Goal: Contribute content: Contribute content

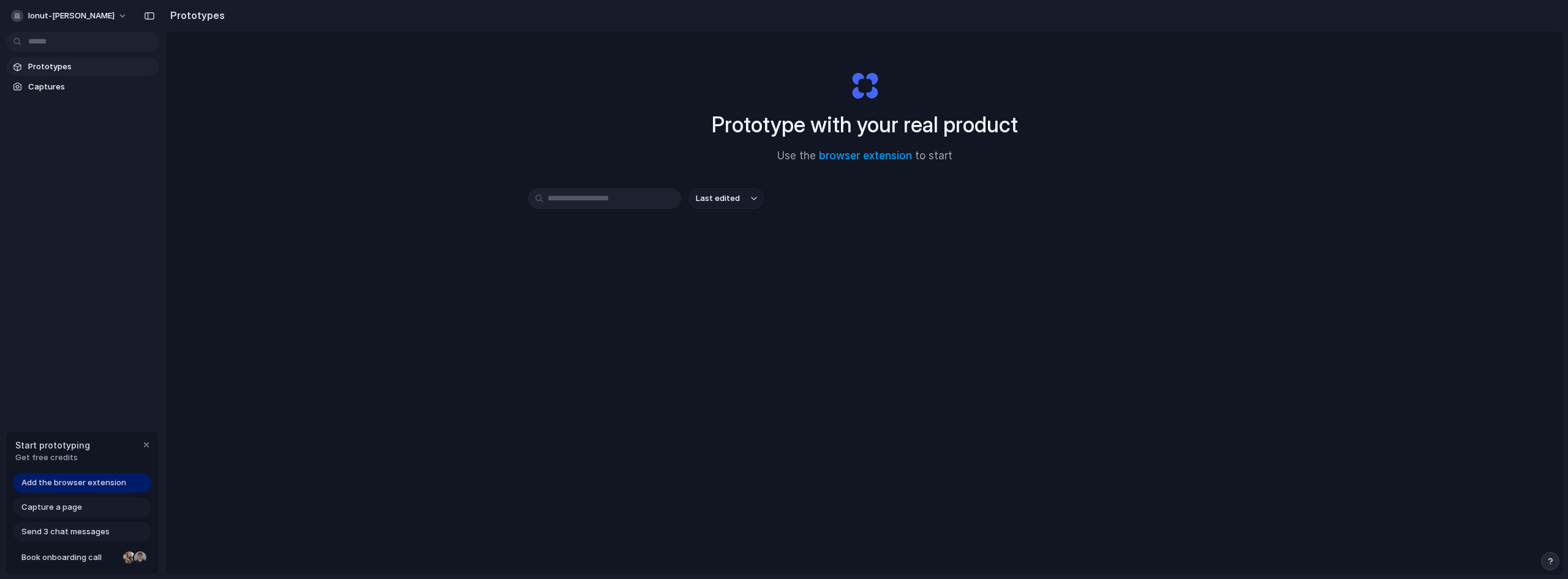
click at [72, 476] on link "Add the browser extension" at bounding box center [82, 482] width 138 height 20
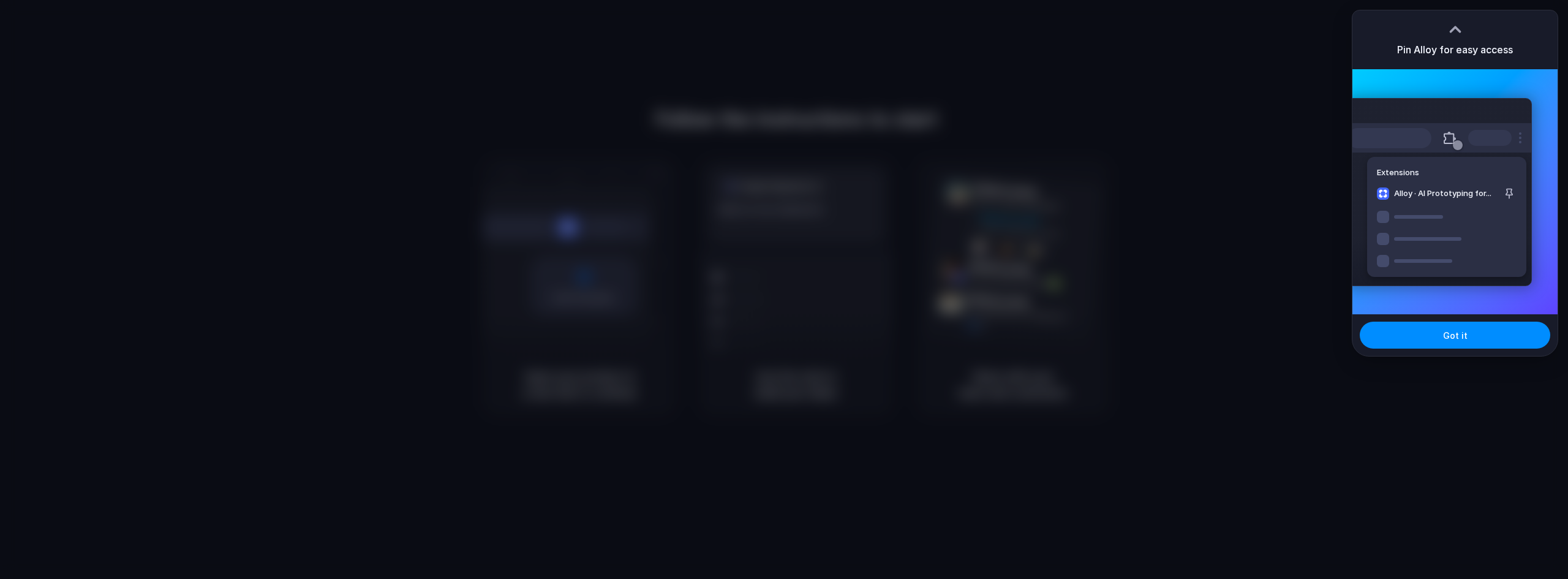
click at [1104, 63] on div at bounding box center [784, 290] width 1568 height 579
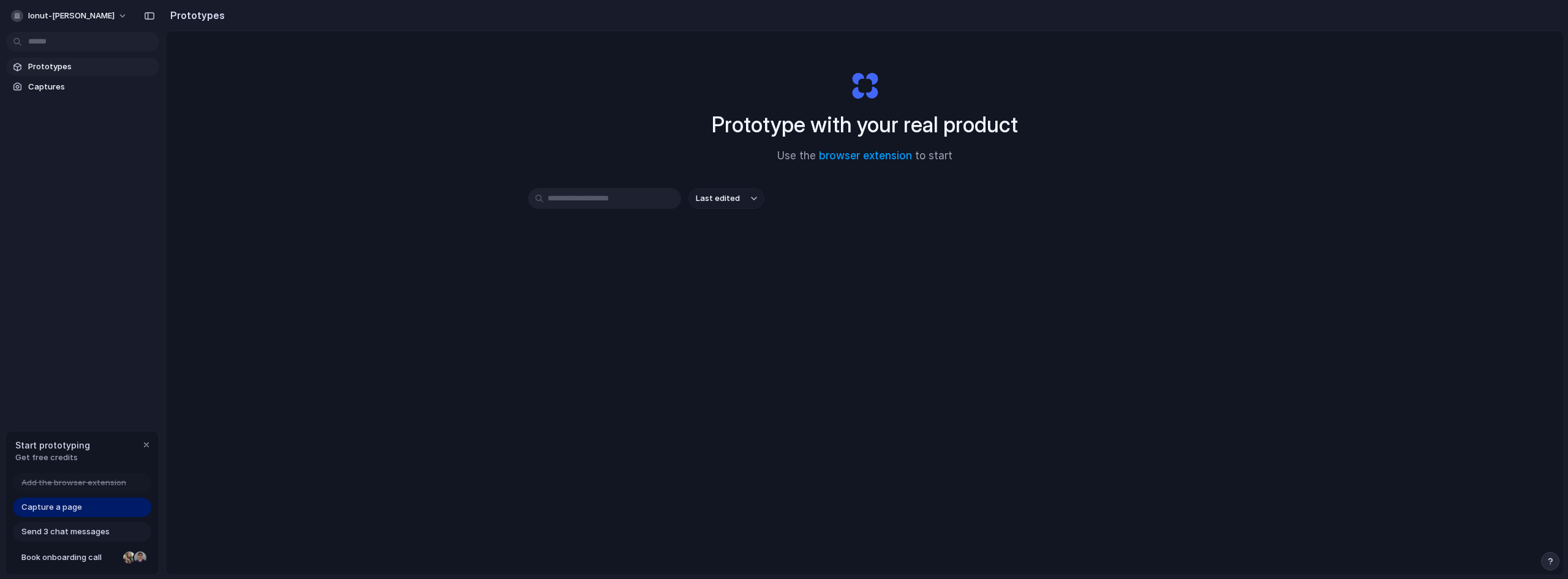
click at [69, 508] on span "Capture a page" at bounding box center [52, 507] width 60 height 12
click at [317, 271] on div "Prototype with your real product Use the browser extension to start Last edited" at bounding box center [864, 335] width 1397 height 608
click at [52, 513] on div "Capture a page" at bounding box center [82, 506] width 138 height 20
click at [54, 508] on span "Capture a page" at bounding box center [52, 507] width 60 height 12
click at [47, 85] on span "Captures" at bounding box center [92, 87] width 126 height 12
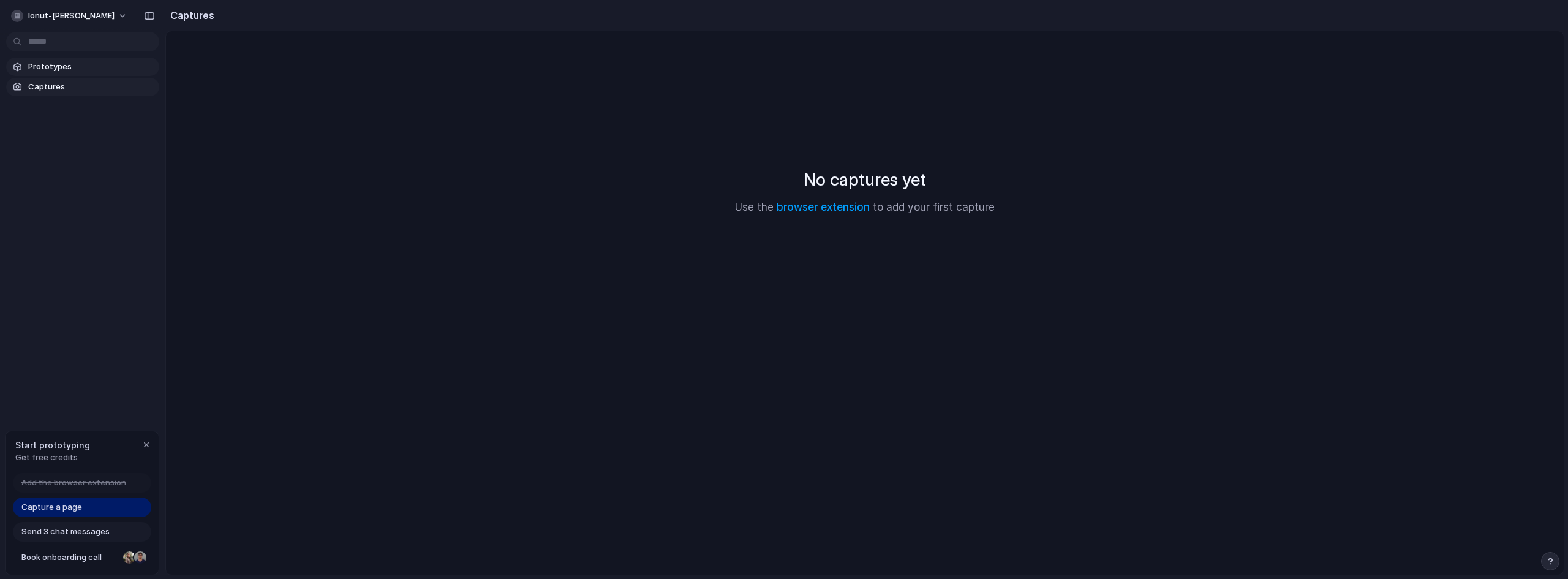
click at [67, 74] on link "Prototypes" at bounding box center [83, 66] width 153 height 18
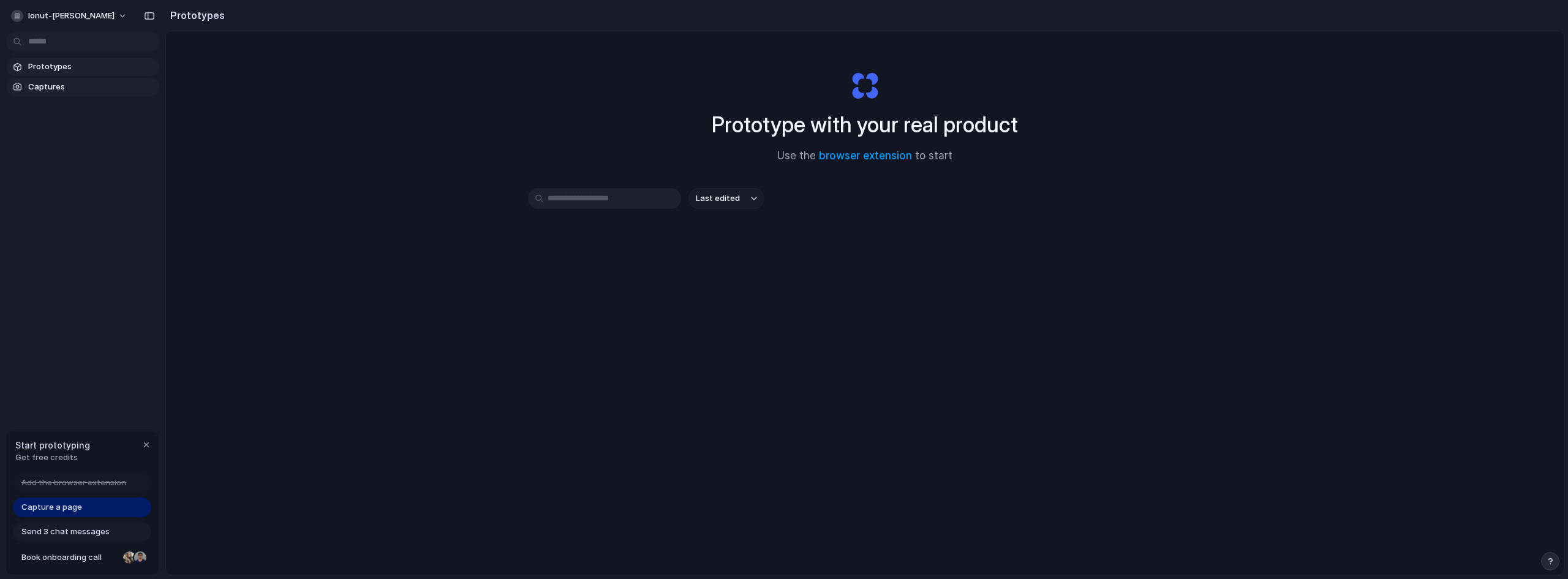
click at [33, 85] on span "Captures" at bounding box center [92, 87] width 126 height 12
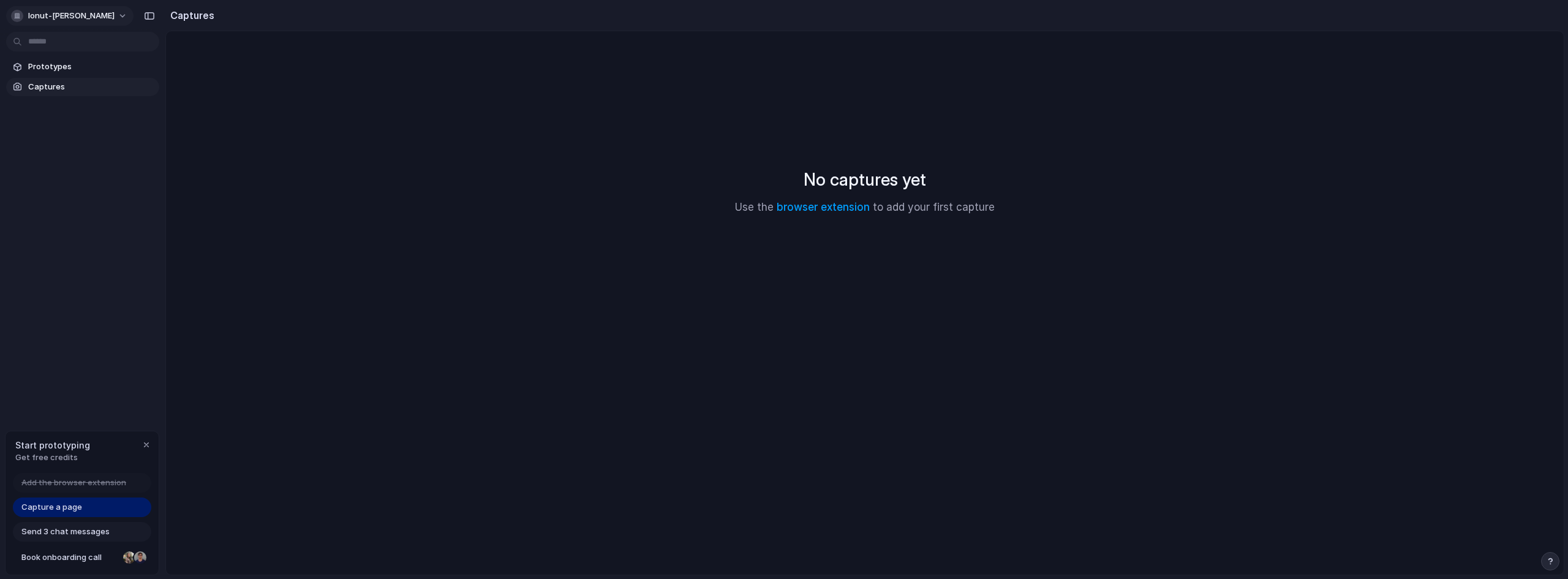
click at [87, 15] on span "ionut-[PERSON_NAME]" at bounding box center [71, 16] width 86 height 12
click at [134, 151] on li "Neutral dark" at bounding box center [149, 141] width 73 height 20
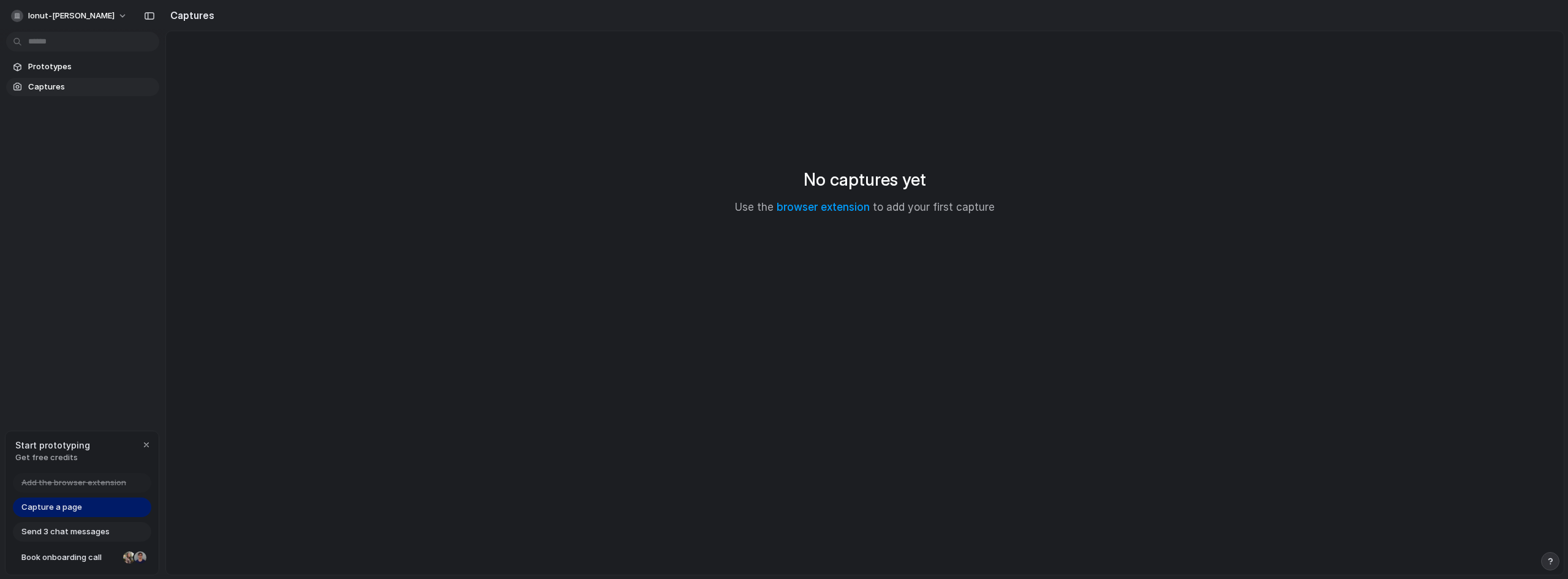
click at [56, 88] on span "Captures" at bounding box center [92, 87] width 126 height 12
click at [91, 15] on span "ionut-[PERSON_NAME]" at bounding box center [71, 16] width 86 height 12
click at [129, 156] on span "Forest" at bounding box center [130, 161] width 25 height 12
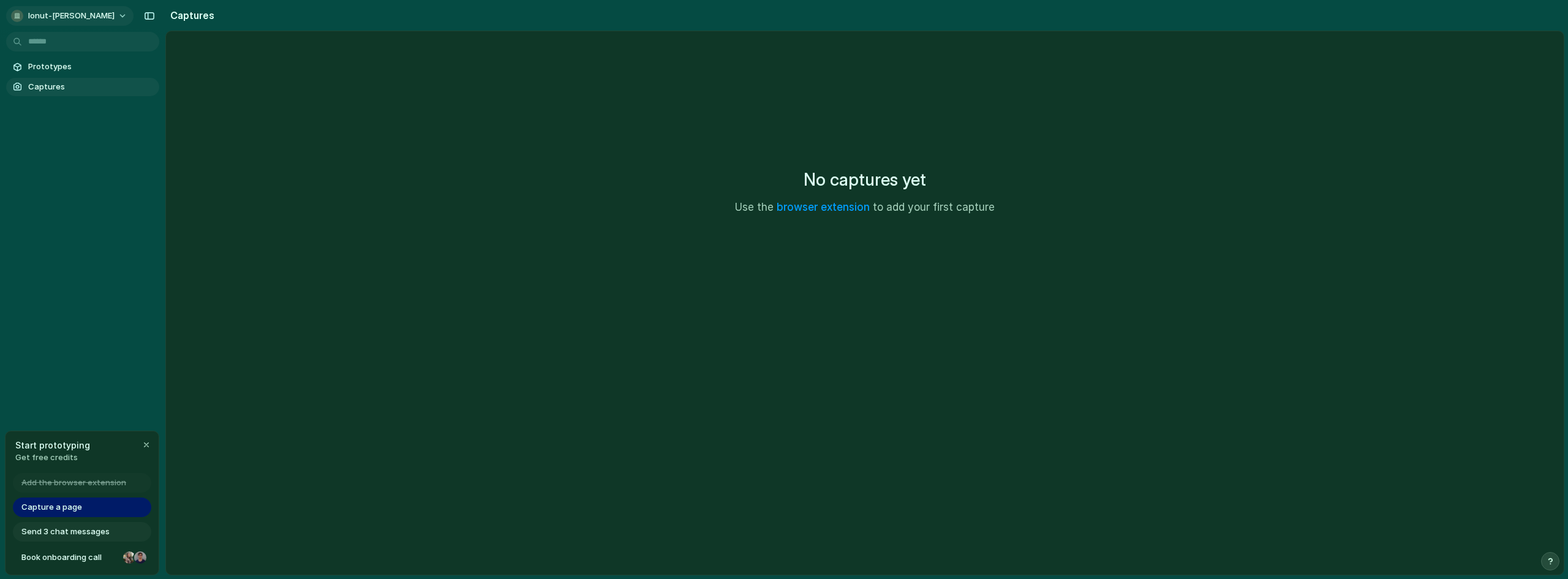
click at [83, 19] on span "ionut-[PERSON_NAME]" at bounding box center [71, 16] width 86 height 12
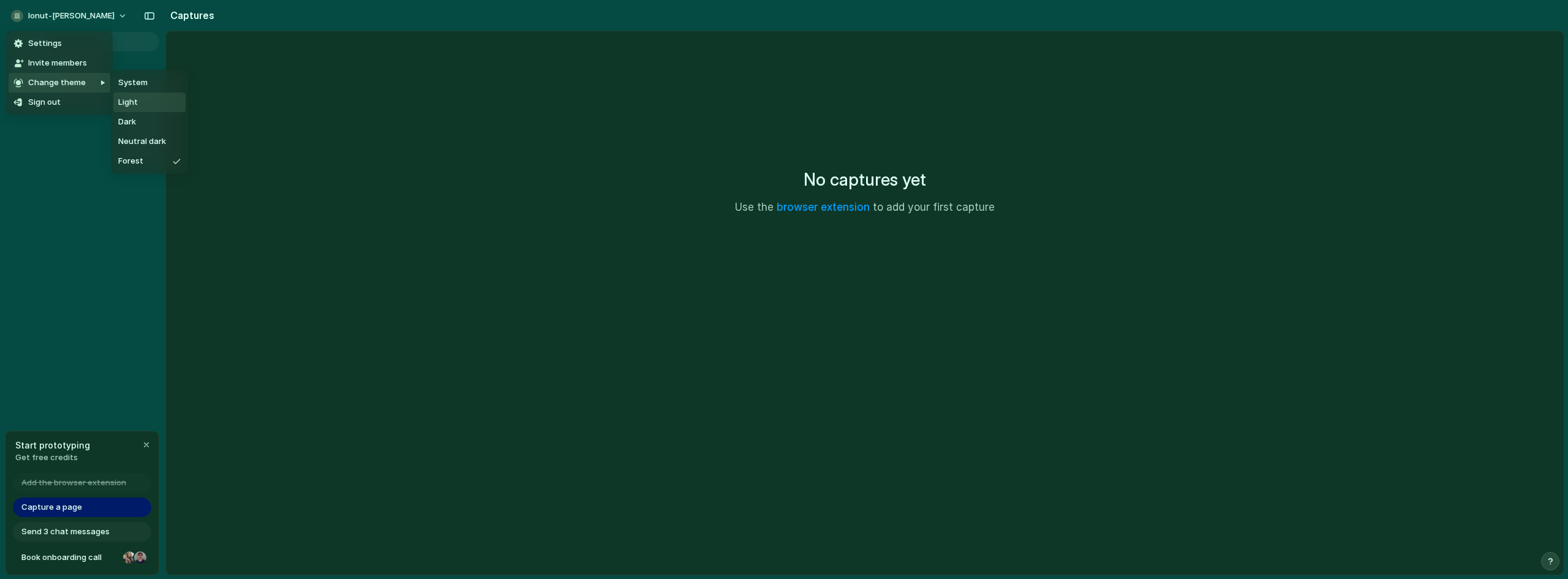
click at [129, 103] on span "Light" at bounding box center [127, 102] width 20 height 12
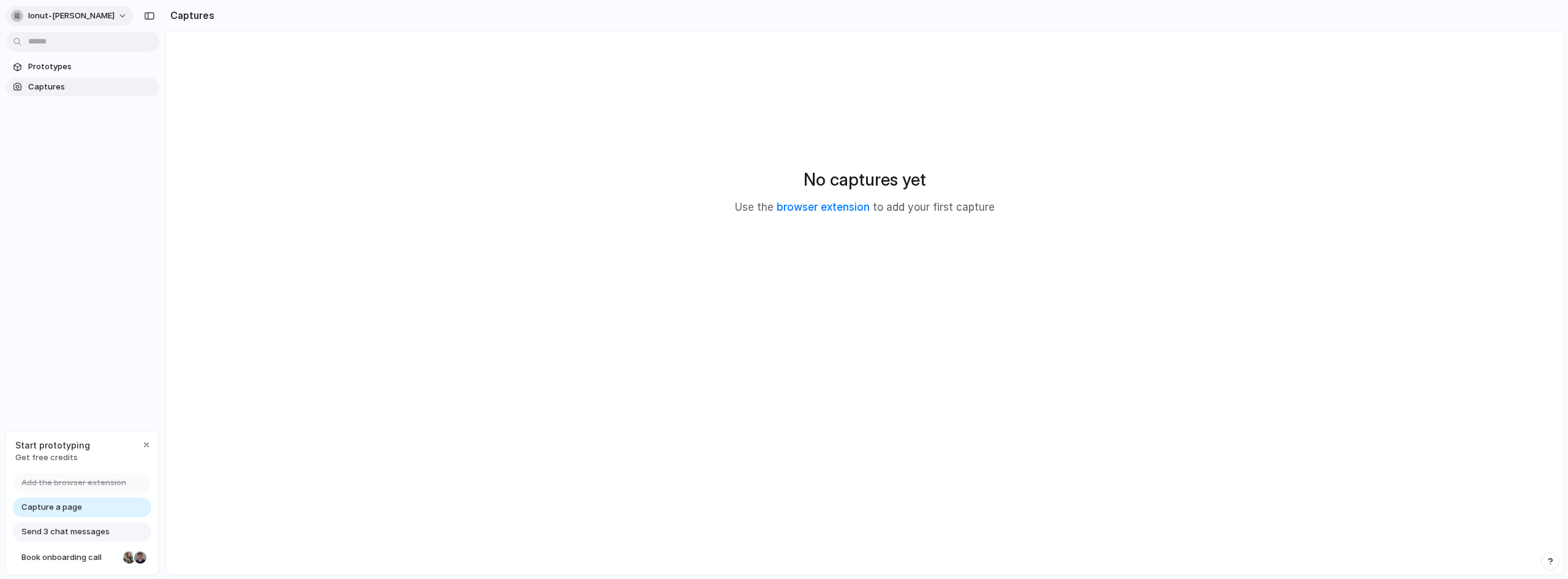
click at [71, 18] on span "ionut-[PERSON_NAME]" at bounding box center [71, 16] width 86 height 12
click at [139, 82] on span "System" at bounding box center [132, 83] width 29 height 12
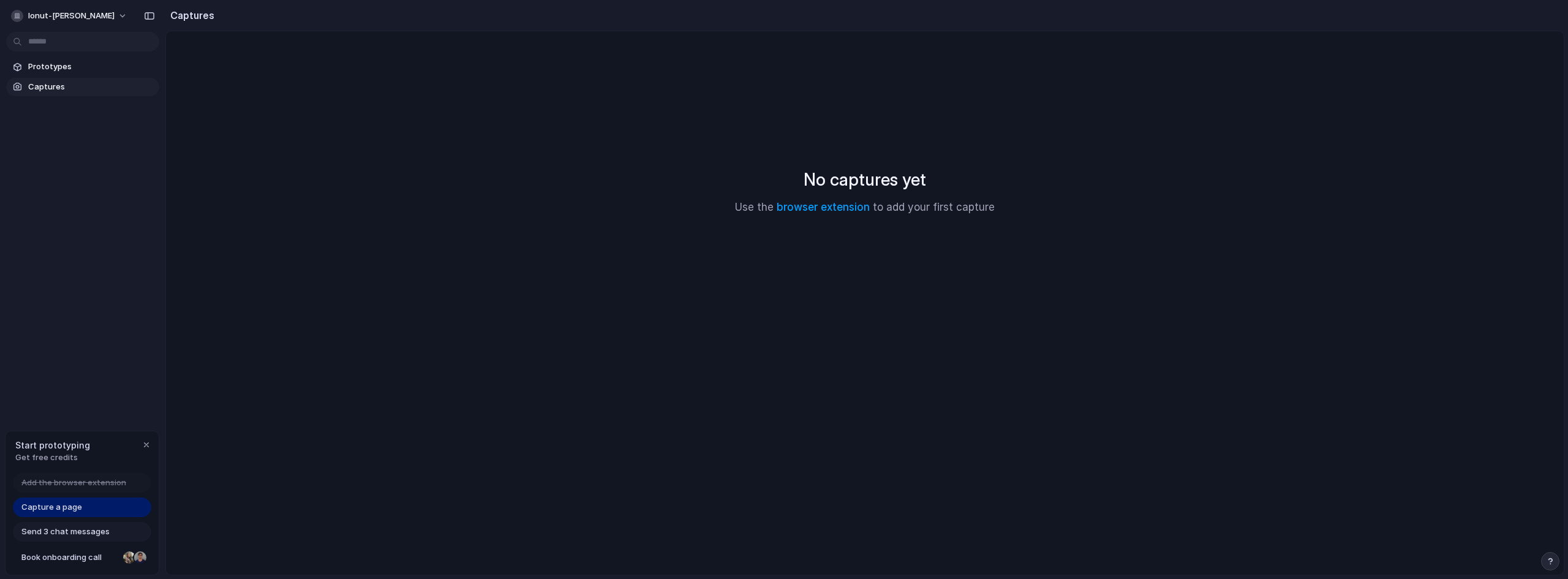
click at [75, 531] on span "Send 3 chat messages" at bounding box center [66, 532] width 88 height 12
click at [1552, 562] on div "button" at bounding box center [1550, 561] width 9 height 9
click at [1312, 406] on main "No captures yet Use the browser extension to add your first capture" at bounding box center [864, 302] width 1399 height 544
click at [563, 316] on div "No captures yet Use the browser extension to add your first capture" at bounding box center [864, 191] width 1368 height 290
click at [41, 68] on span "Prototypes" at bounding box center [92, 66] width 126 height 12
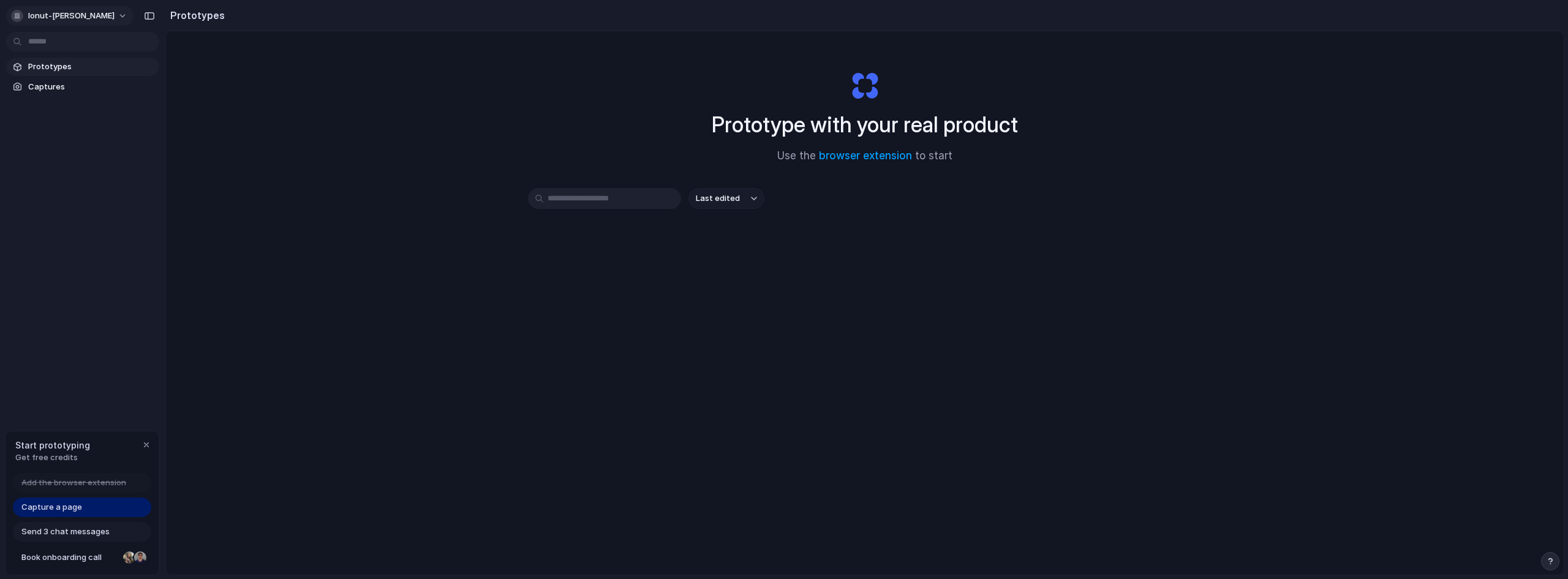
click at [60, 15] on span "ionut-[PERSON_NAME]" at bounding box center [71, 16] width 86 height 12
click at [62, 14] on div "Settings Invite members Change theme Sign out" at bounding box center [784, 290] width 1568 height 579
click at [298, 155] on div "Prototype with your real product Use the browser extension to start Last edited" at bounding box center [864, 335] width 1397 height 608
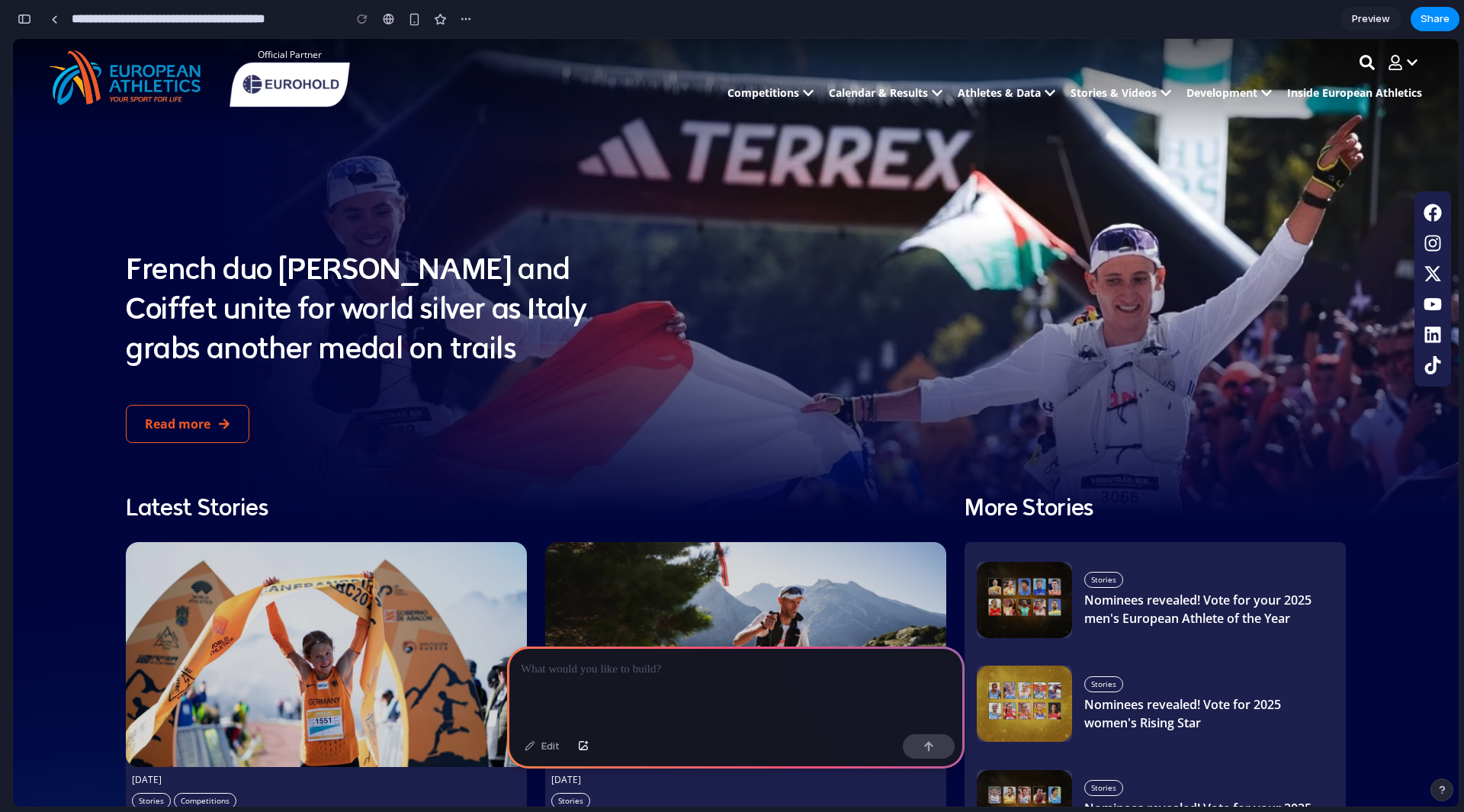
click at [691, 670] on p at bounding box center [735, 669] width 430 height 19
click at [667, 679] on div at bounding box center [736, 687] width 458 height 82
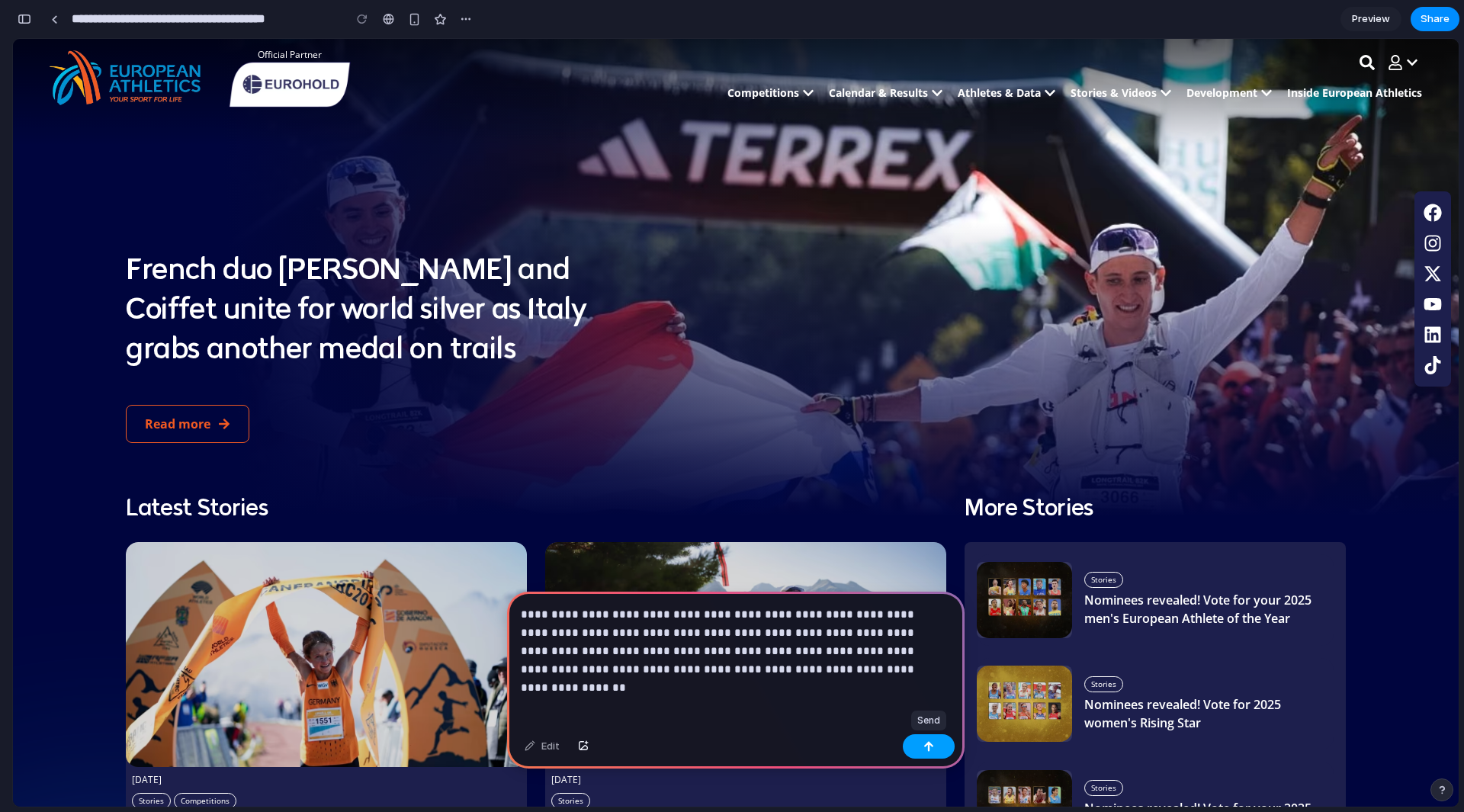
click at [927, 745] on div "button" at bounding box center [929, 746] width 11 height 11
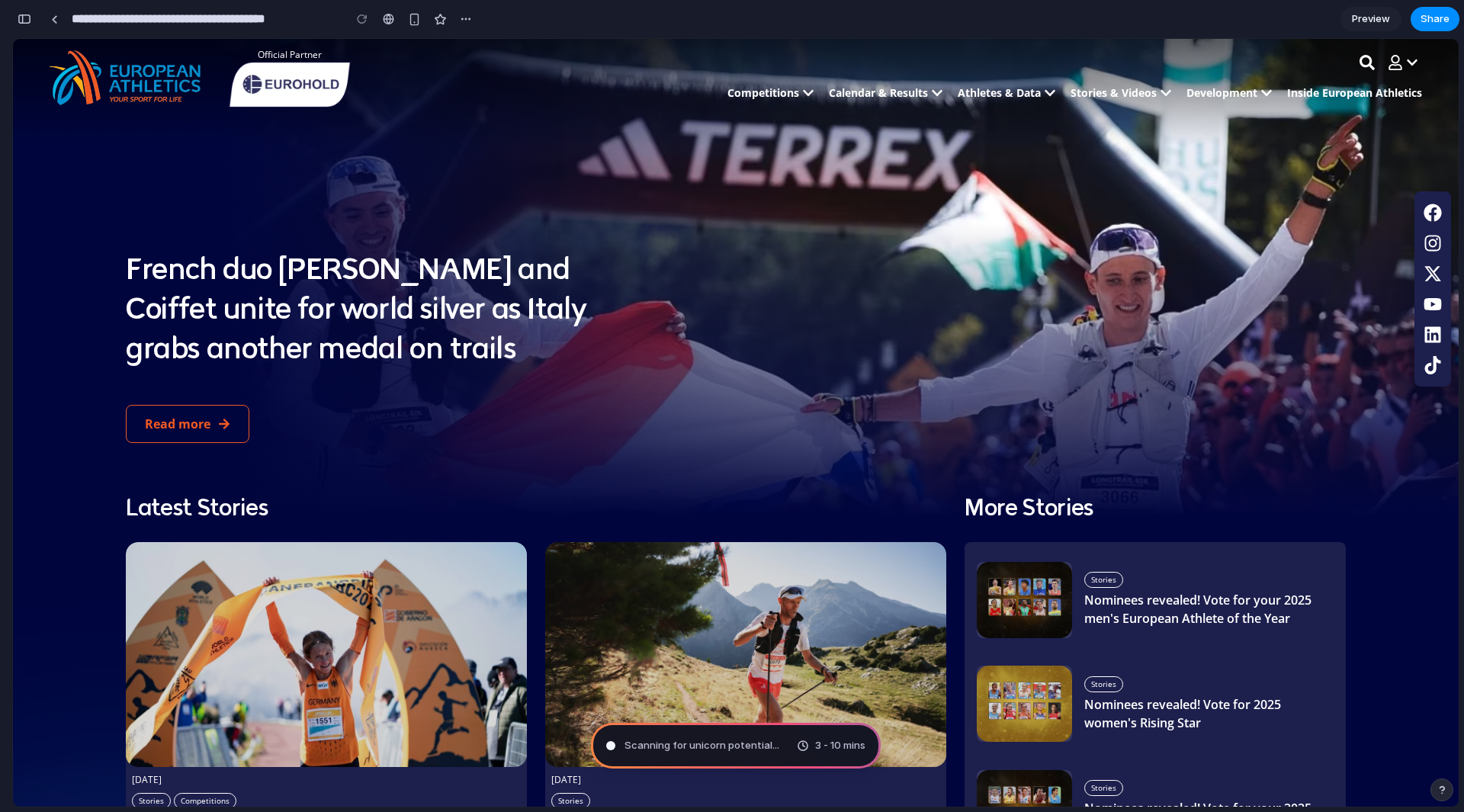
click at [28, 16] on div "button" at bounding box center [24, 19] width 14 height 11
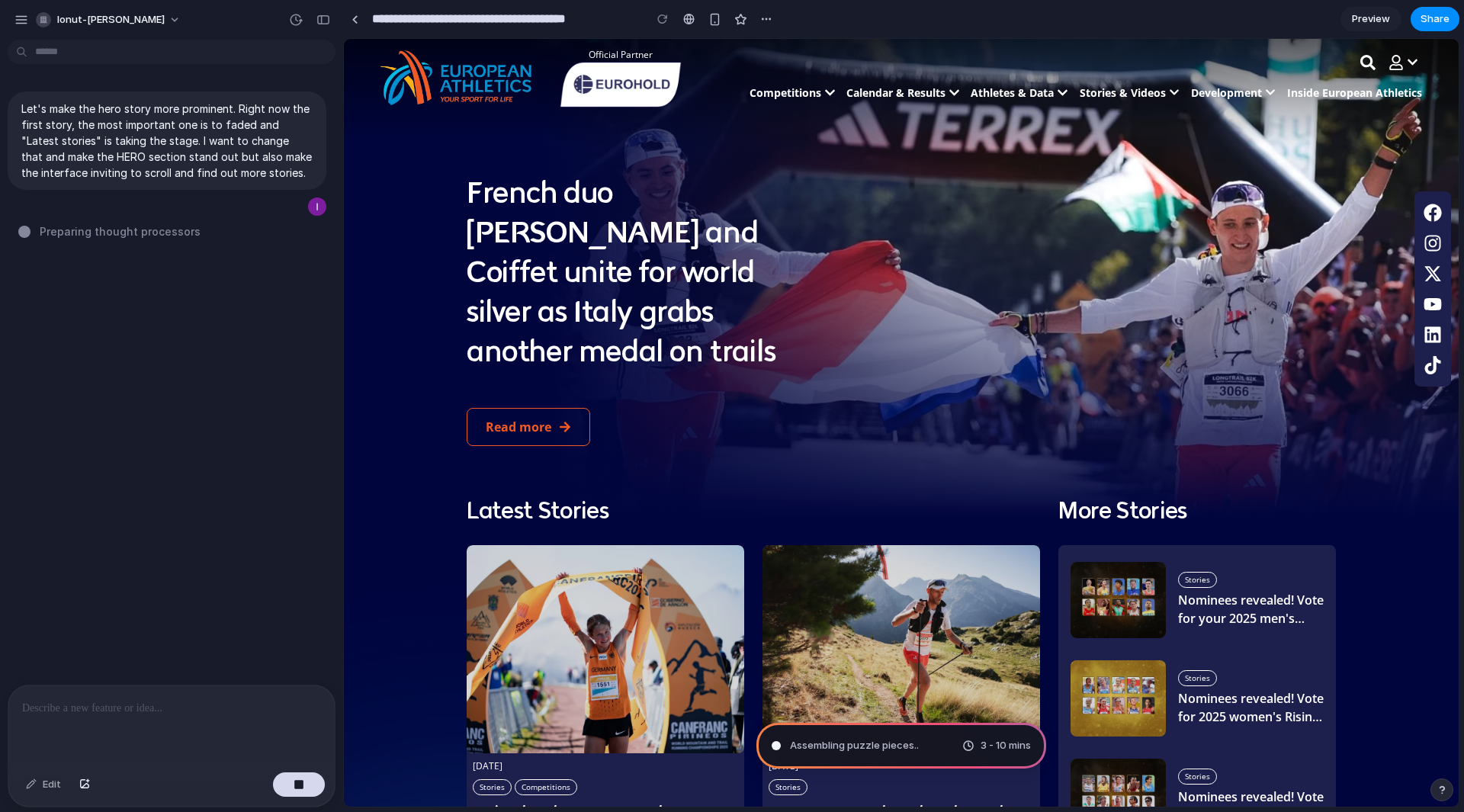
type input "**********"
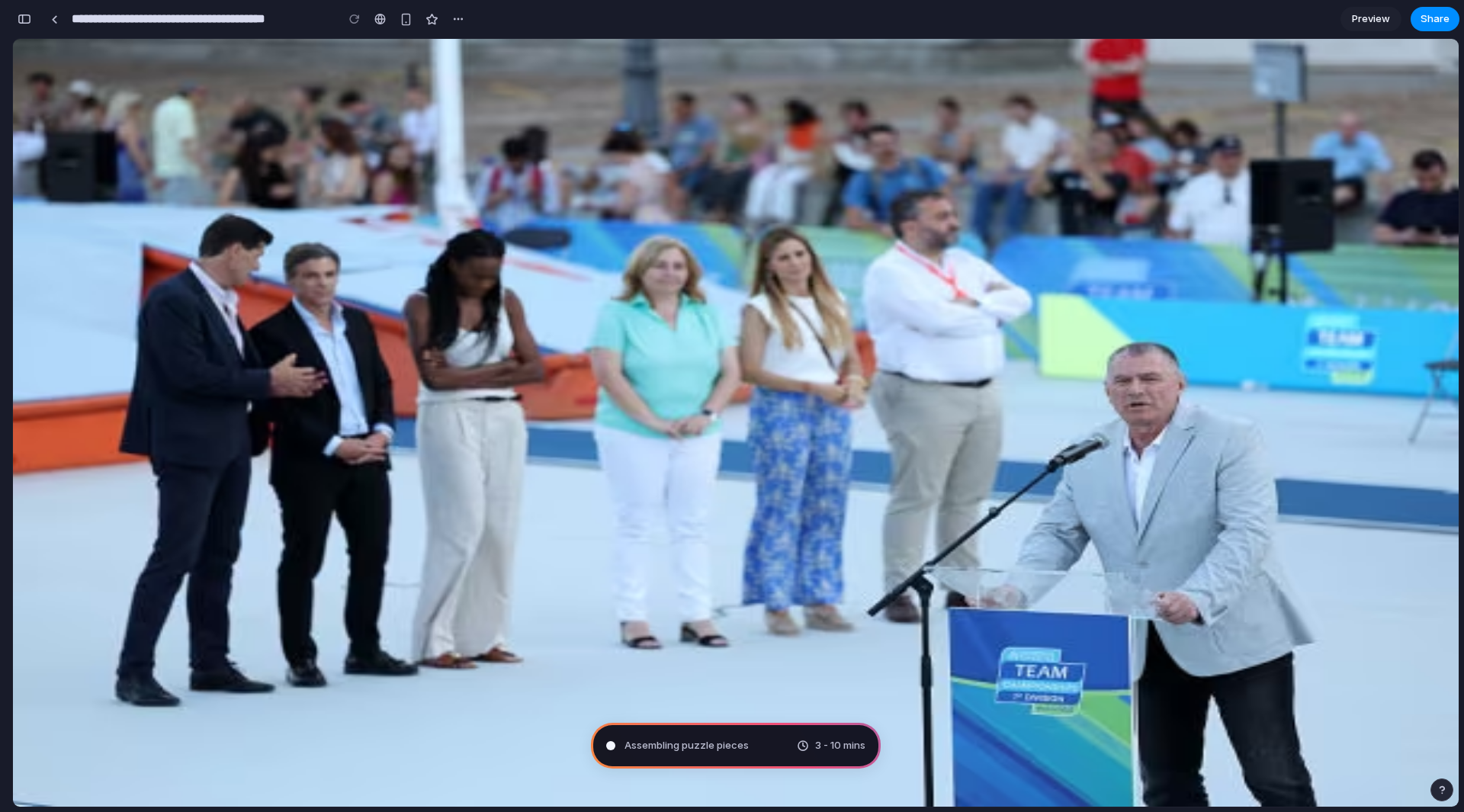
scroll to position [436, 0]
click at [26, 12] on button "button" at bounding box center [24, 19] width 24 height 24
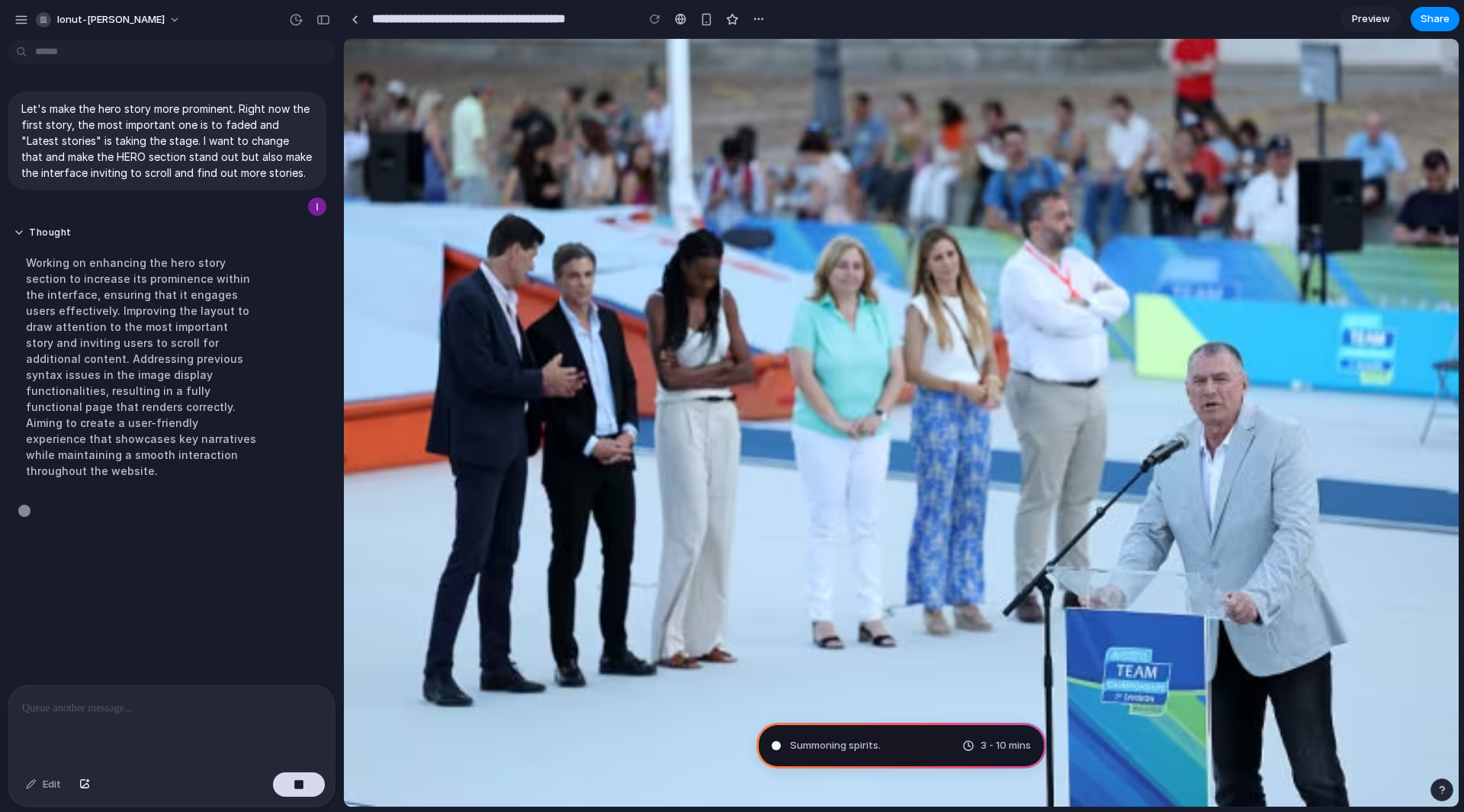
scroll to position [0, 0]
click at [758, 14] on div "button" at bounding box center [759, 19] width 12 height 12
click at [822, 13] on div "Duplicate Delete" at bounding box center [732, 406] width 1464 height 812
click at [960, 27] on section "**********" at bounding box center [901, 19] width 1116 height 38
drag, startPoint x: 470, startPoint y: 188, endPoint x: 693, endPoint y: 307, distance: 252.8
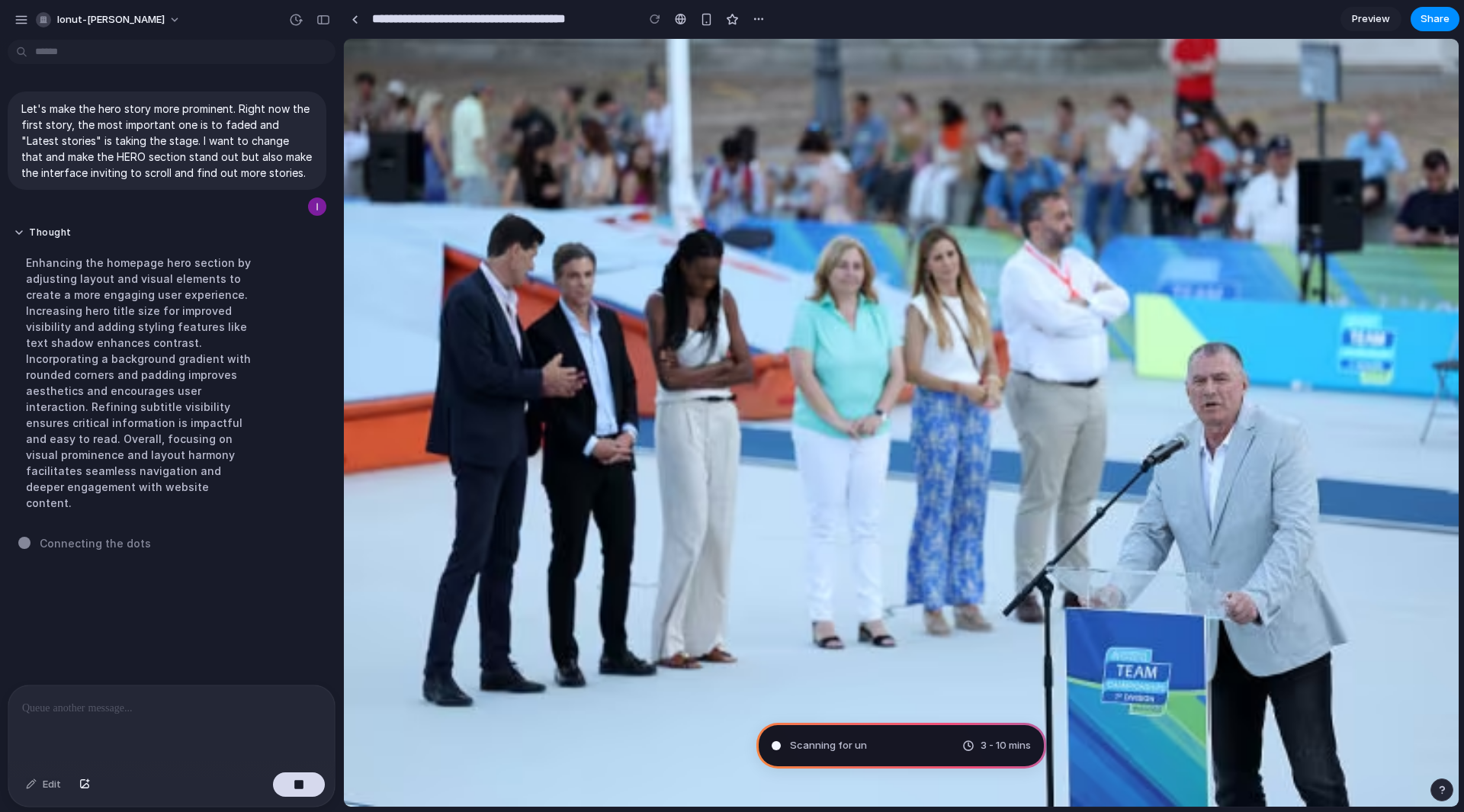
click at [693, 380] on div "French duo Roubiol and Coiffet unite for world silver as Italy grabs another me…" at bounding box center [902, 387] width 1103 height 14
click at [740, 380] on div "French duo Roubiol and Coiffet unite for world silver as Italy grabs another me…" at bounding box center [902, 387] width 1103 height 14
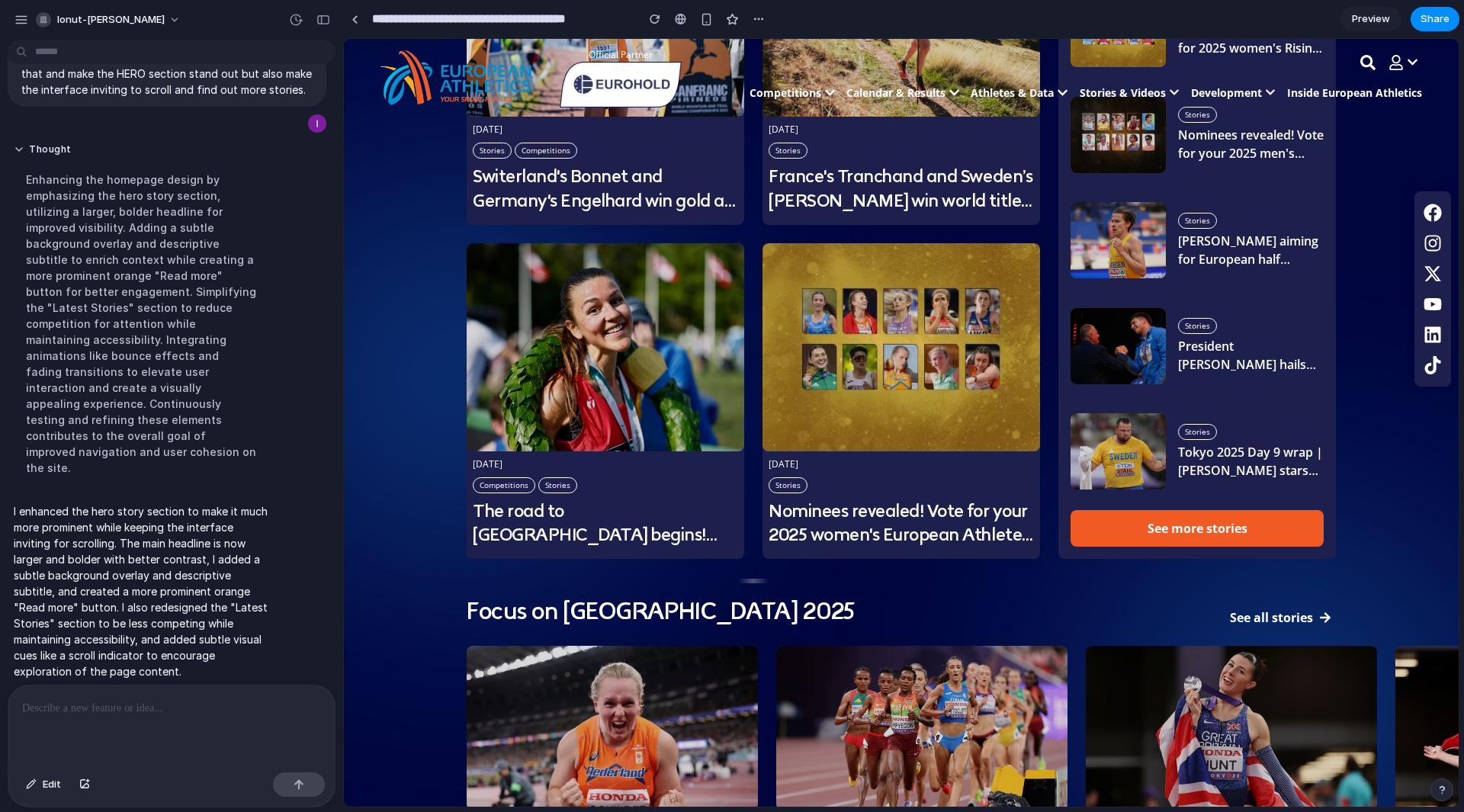
scroll to position [457, 0]
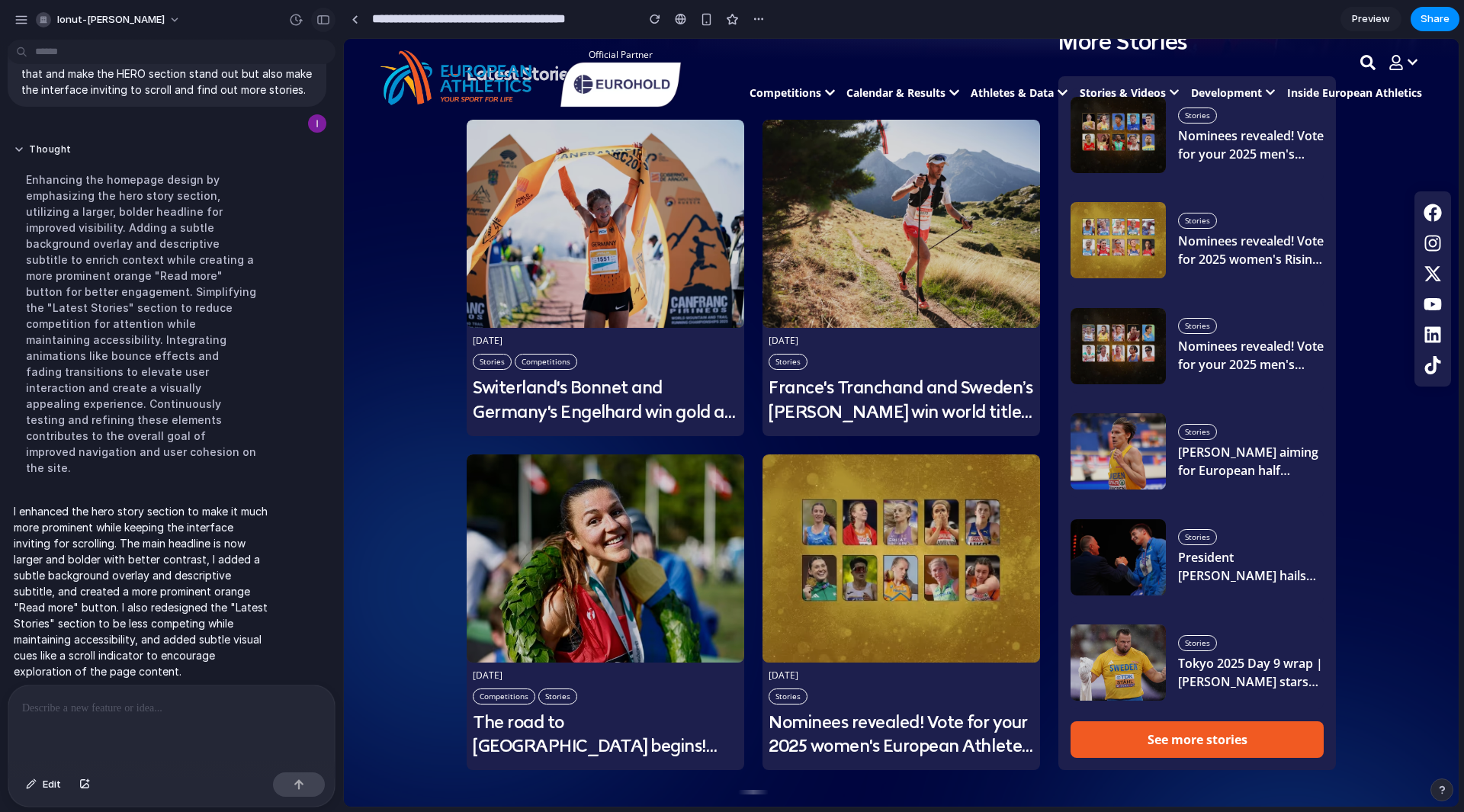
click at [317, 16] on div "button" at bounding box center [323, 19] width 14 height 11
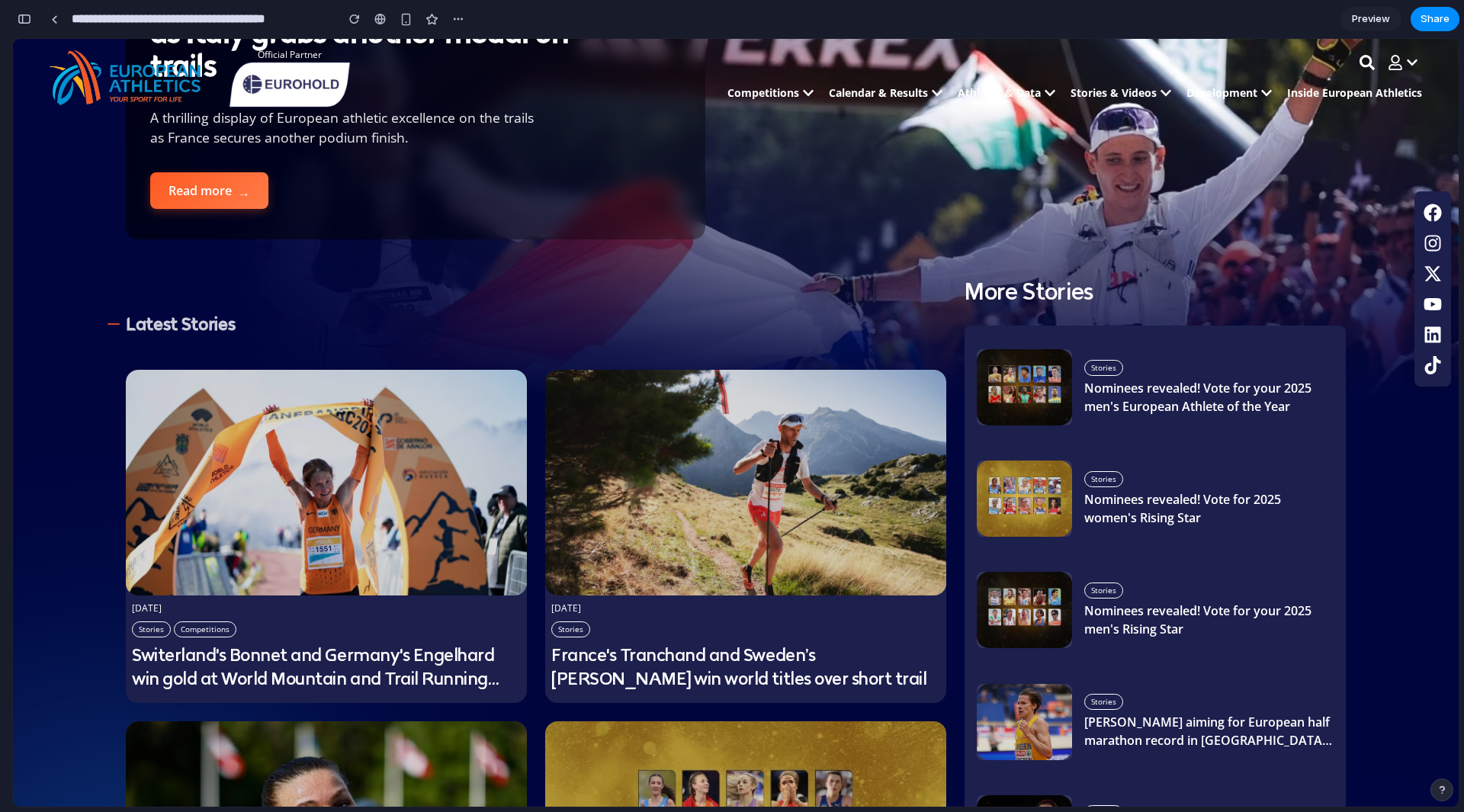
scroll to position [0, 0]
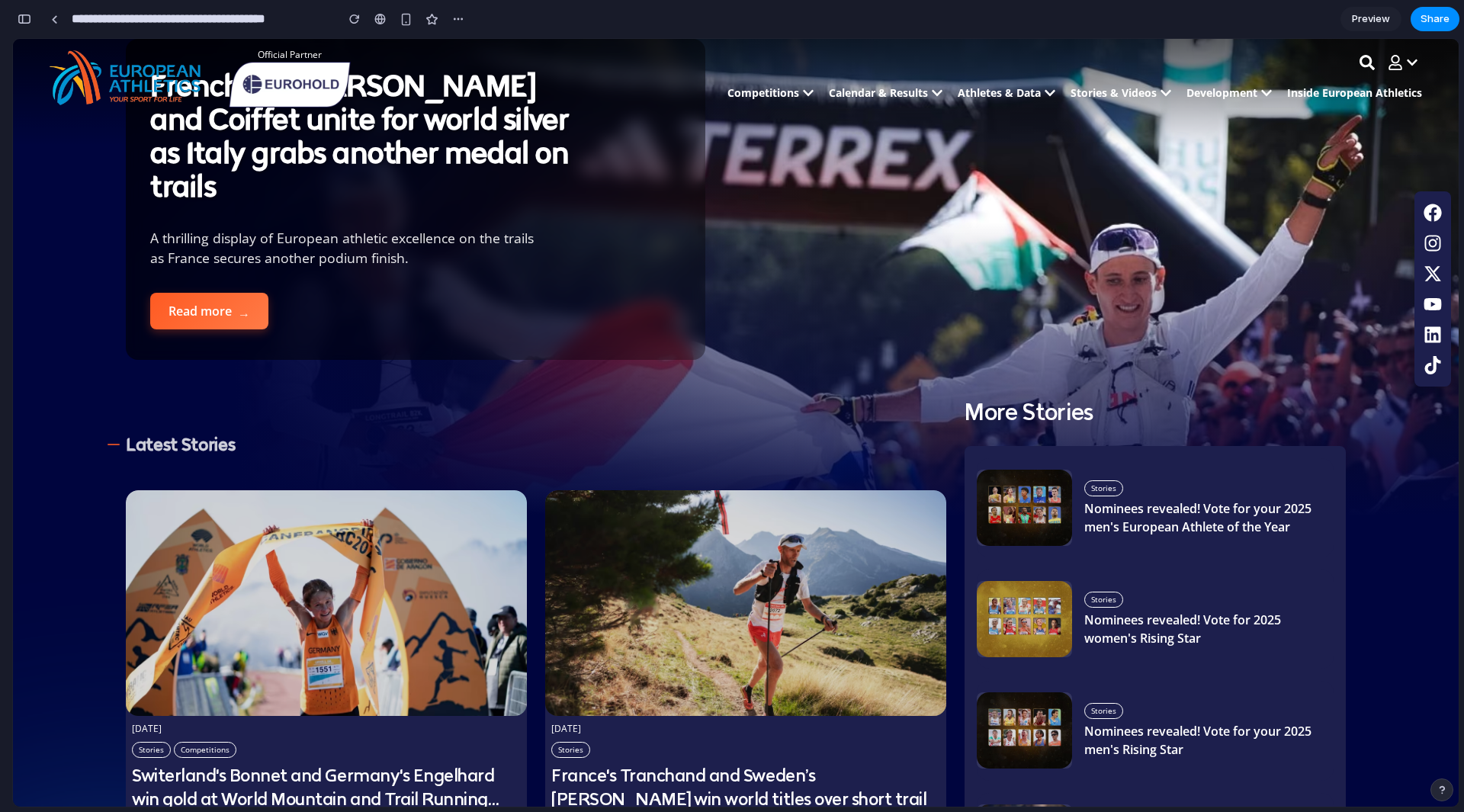
drag, startPoint x: 18, startPoint y: 19, endPoint x: 8, endPoint y: 52, distance: 34.5
click at [18, 19] on div "button" at bounding box center [24, 19] width 14 height 11
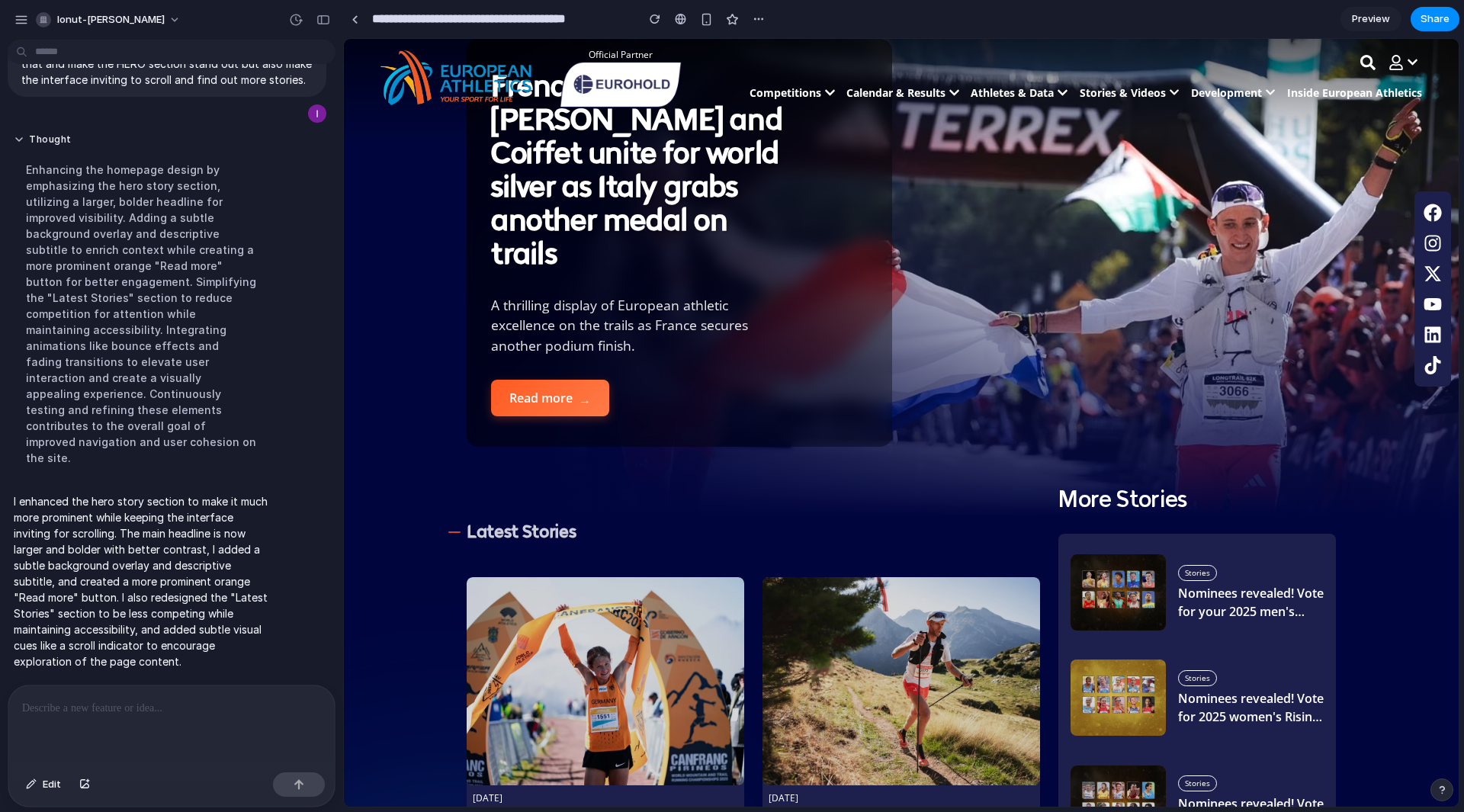
scroll to position [83, 0]
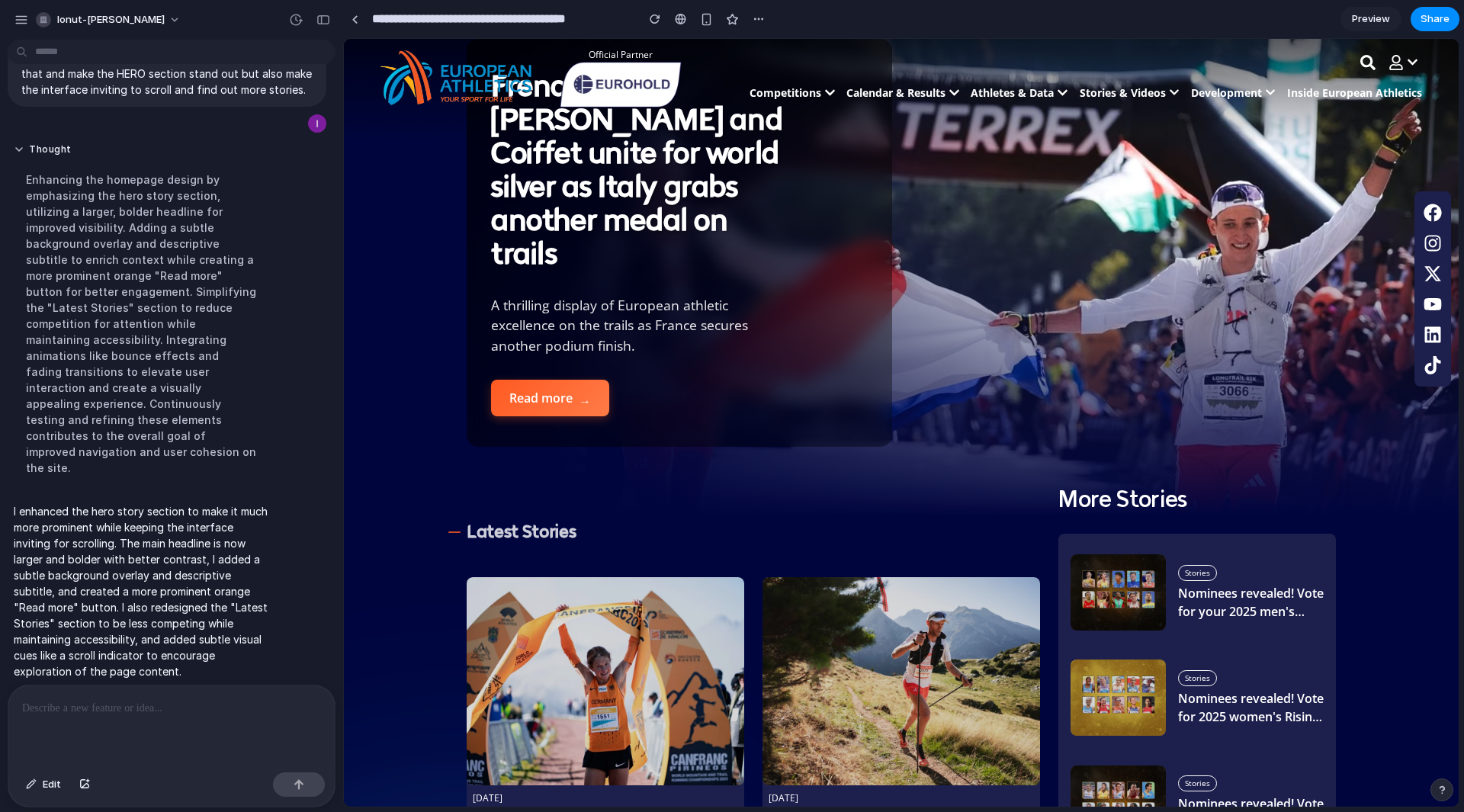
click at [106, 724] on div at bounding box center [171, 726] width 327 height 81
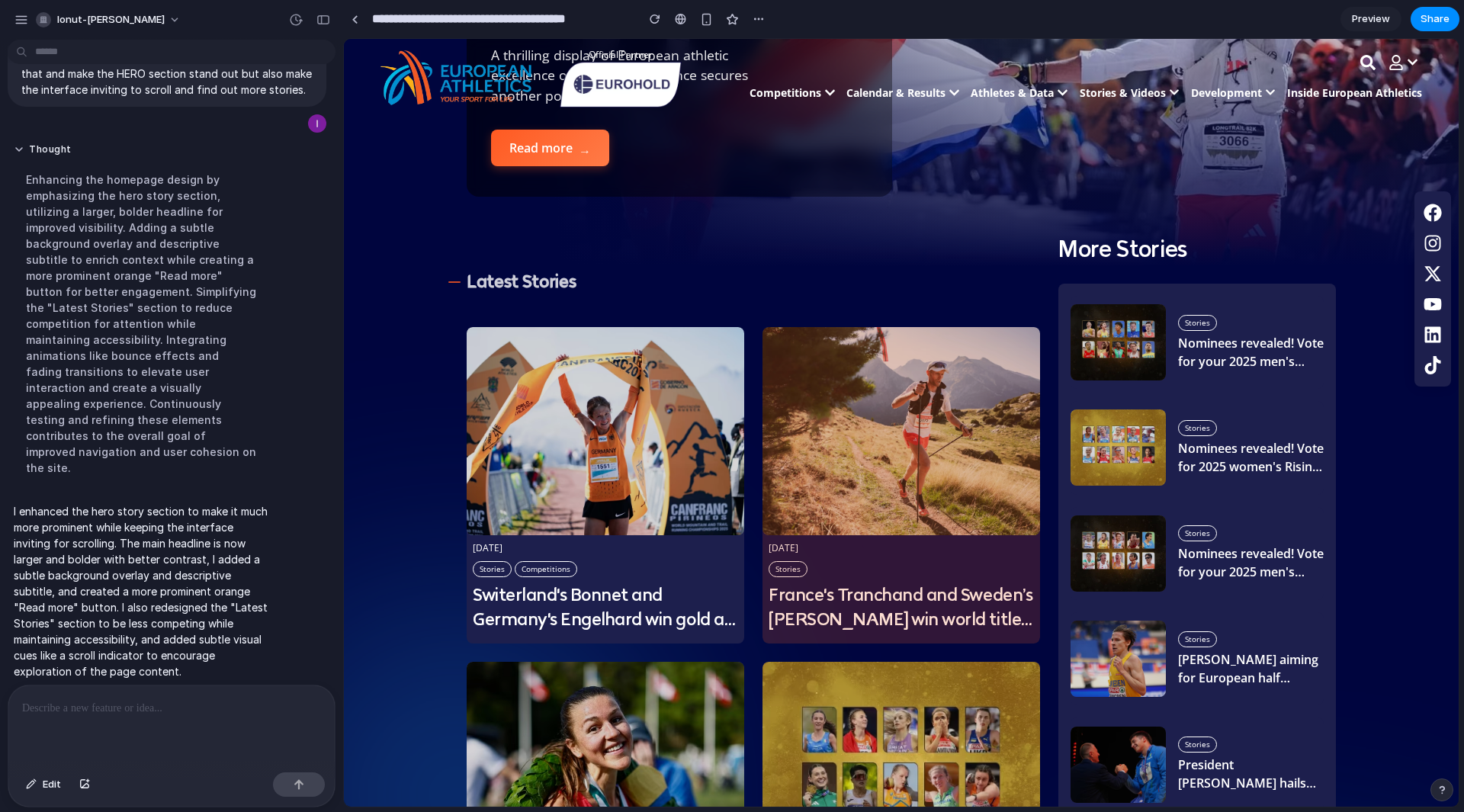
scroll to position [0, 0]
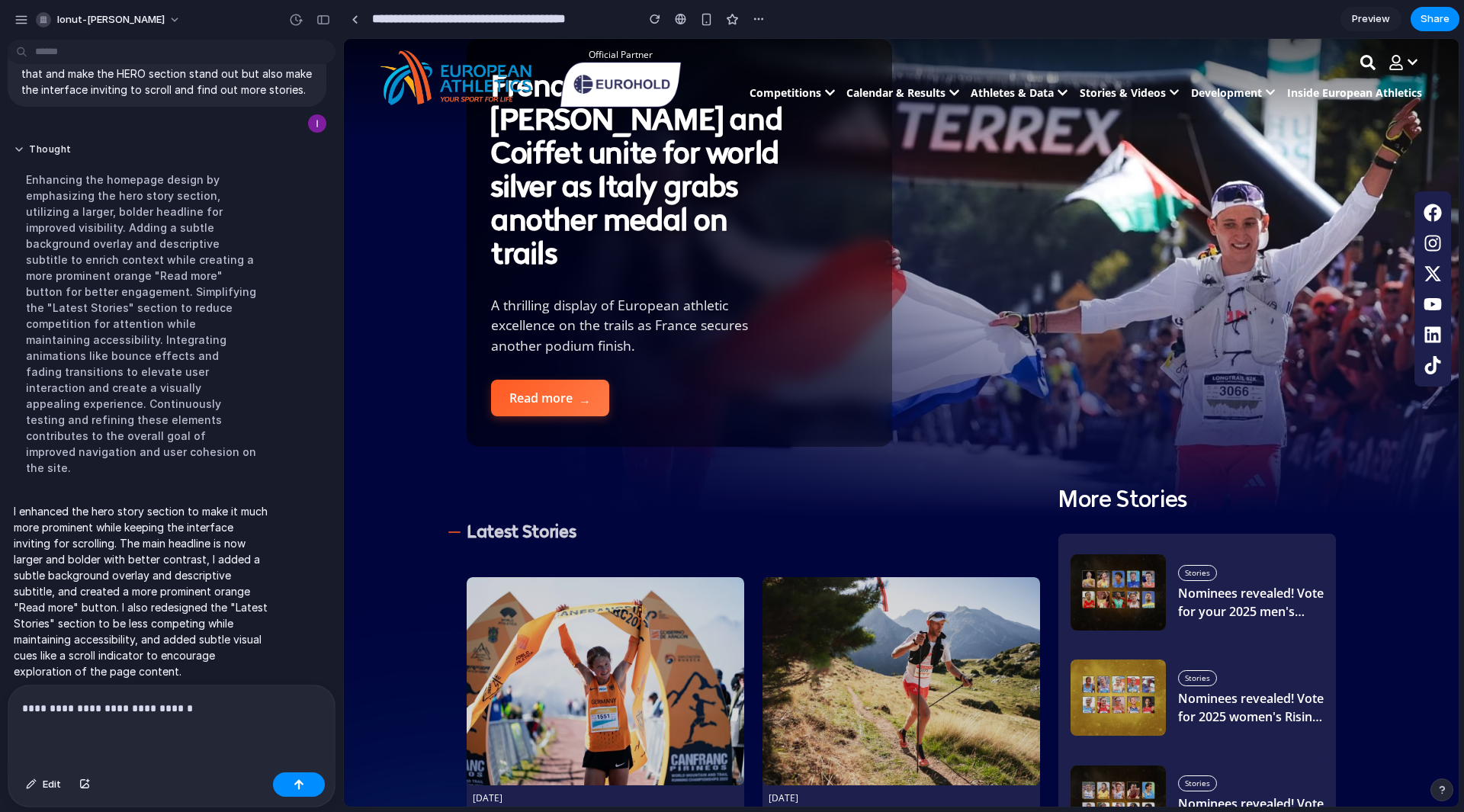
click at [223, 706] on p "**********" at bounding box center [168, 708] width 293 height 19
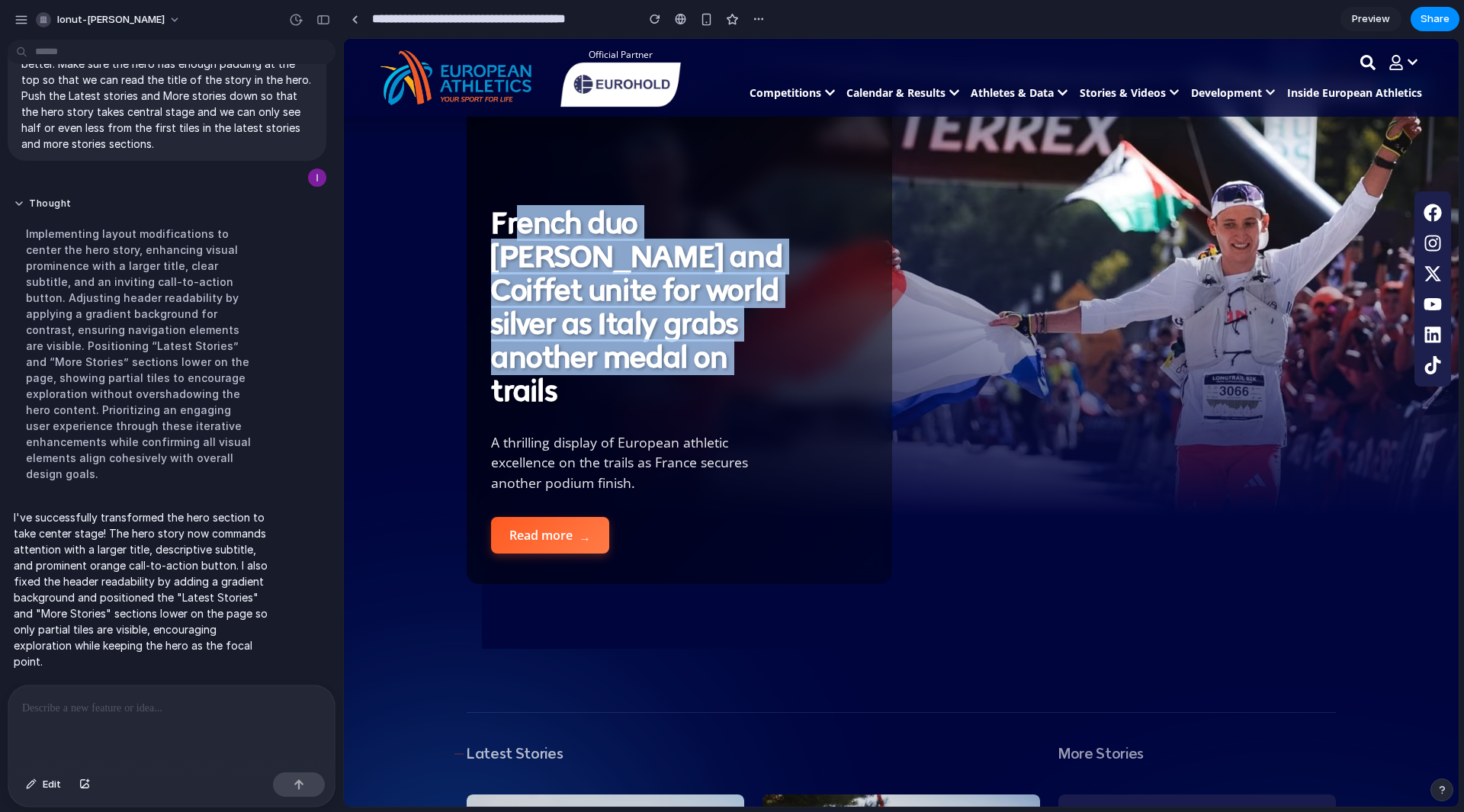
drag, startPoint x: 507, startPoint y: 225, endPoint x: 824, endPoint y: 409, distance: 366.5
click at [824, 409] on div "French duo Roubiol and Coiffet unite for world silver as Italy grabs another me…" at bounding box center [680, 349] width 377 height 286
click at [751, 322] on div "French duo Roubiol and Coiffet unite for world silver as Italy grabs another me…" at bounding box center [642, 307] width 301 height 201
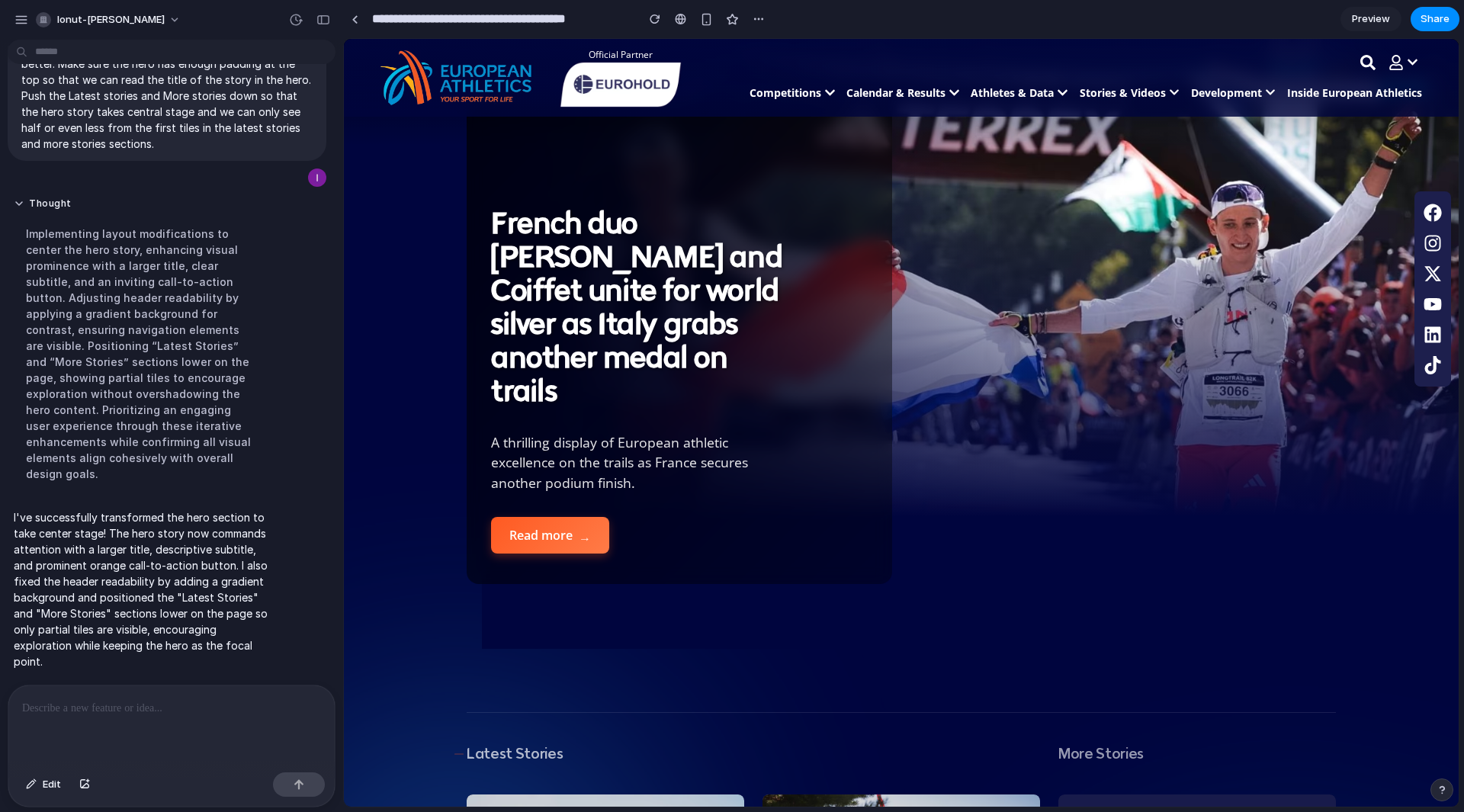
click at [839, 237] on div "French duo Roubiol and Coiffet unite for world silver as Italy grabs another me…" at bounding box center [680, 349] width 377 height 286
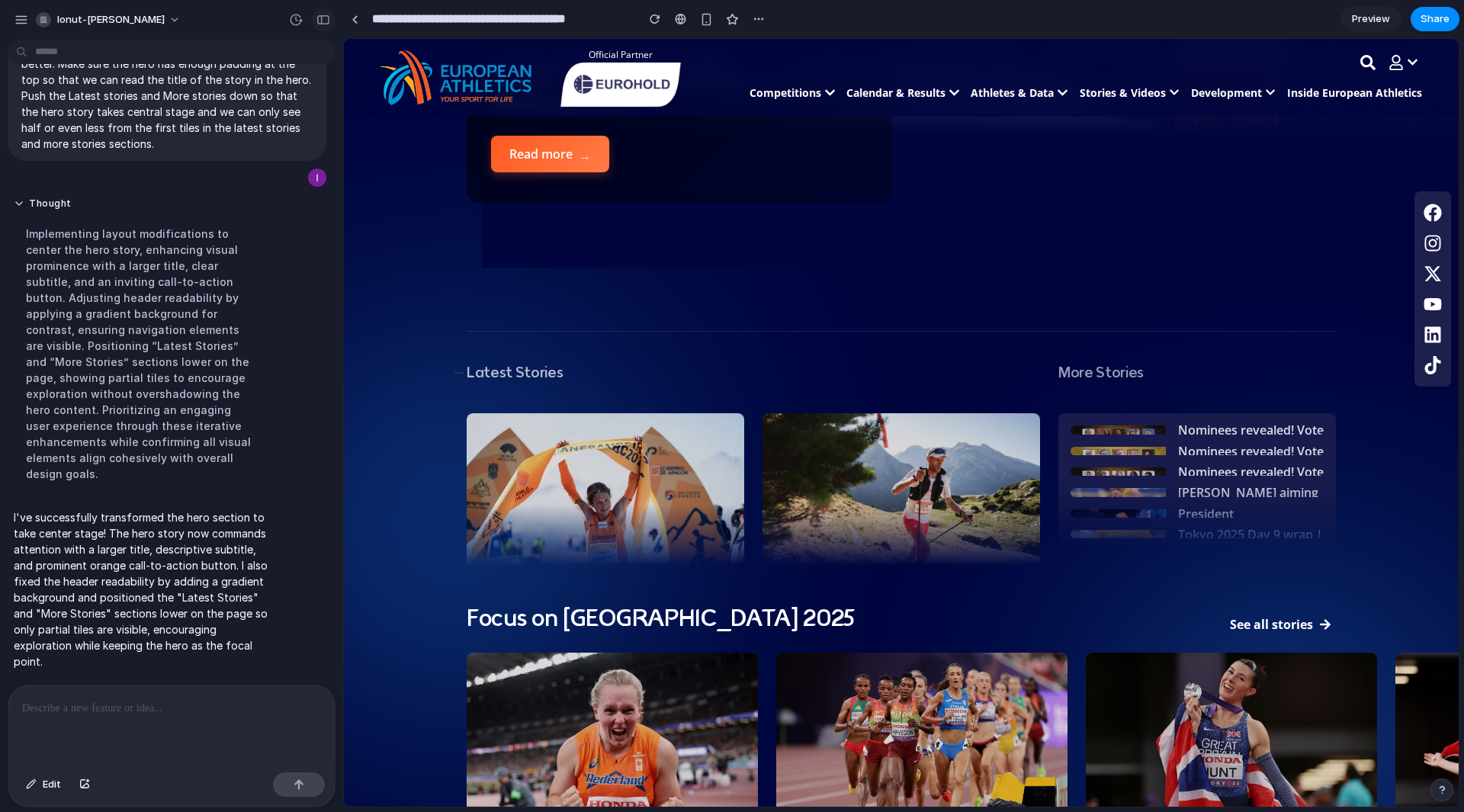
drag, startPoint x: 328, startPoint y: 20, endPoint x: 78, endPoint y: 3, distance: 250.6
click at [328, 20] on div "button" at bounding box center [323, 19] width 14 height 11
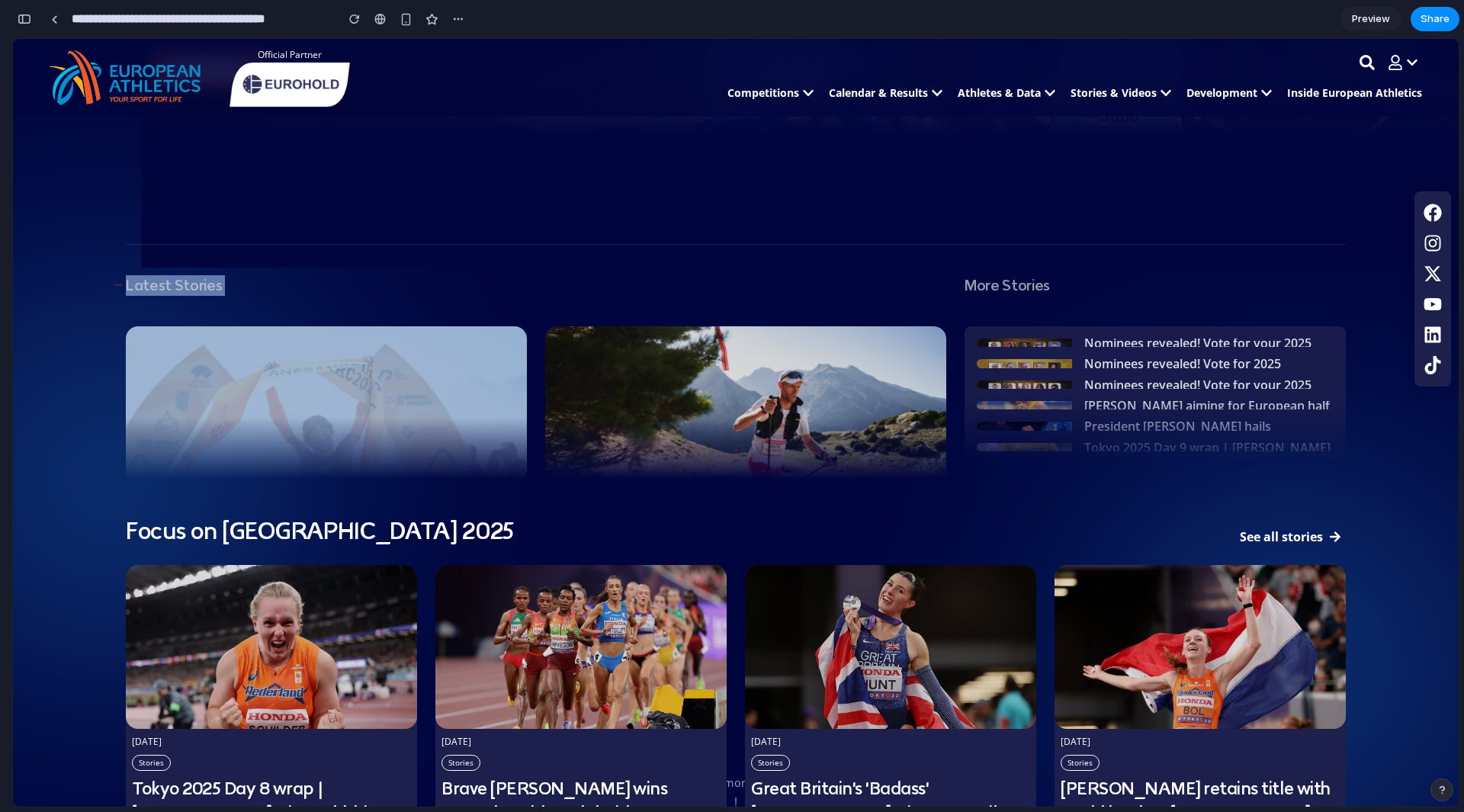
drag, startPoint x: 480, startPoint y: 365, endPoint x: 935, endPoint y: 167, distance: 496.2
click at [935, 167] on div "French duo Roubiol and Coiffet unite for world silver as Italy grabs another me…" at bounding box center [735, 246] width 1220 height 1179
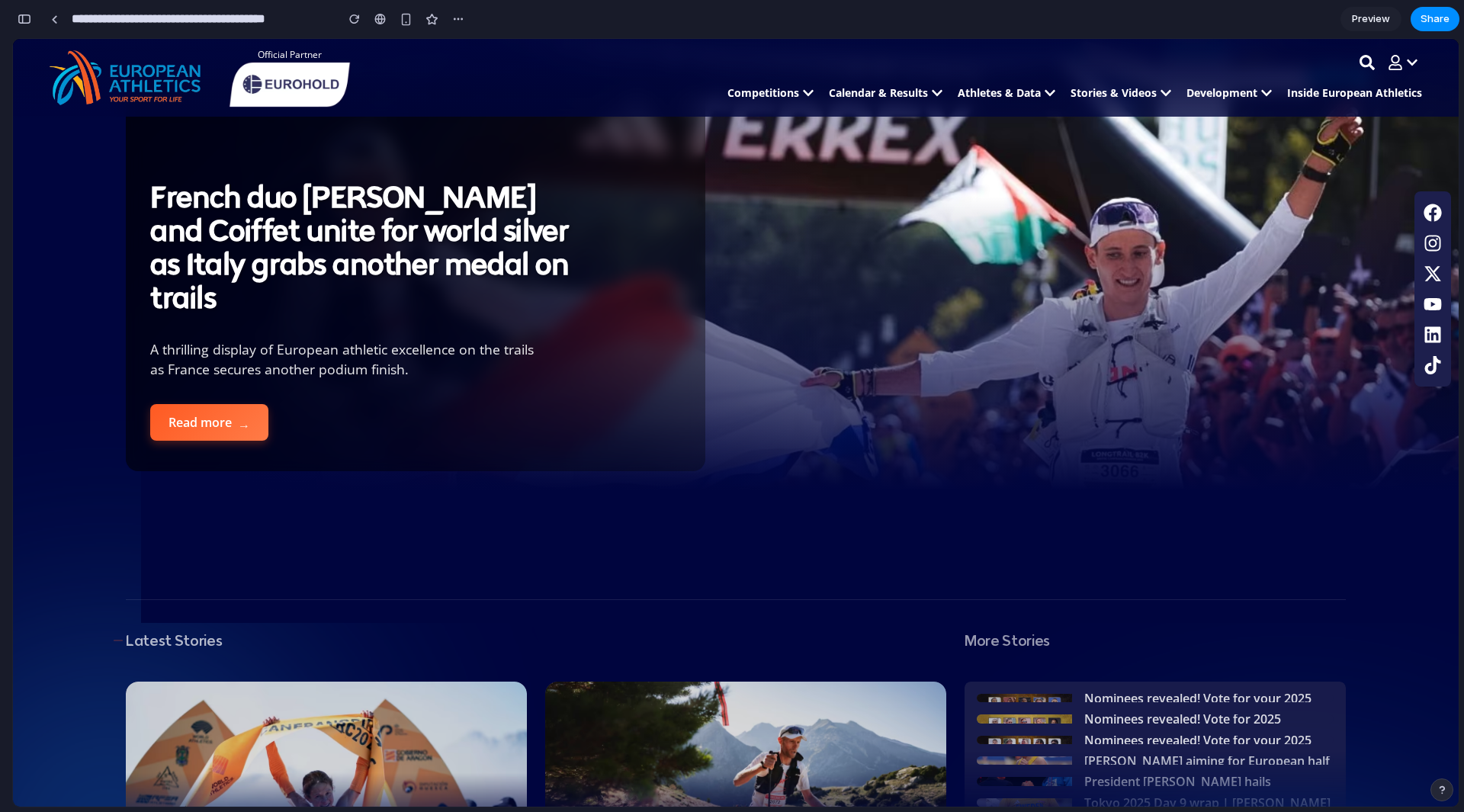
scroll to position [0, 0]
